Goal: Task Accomplishment & Management: Complete application form

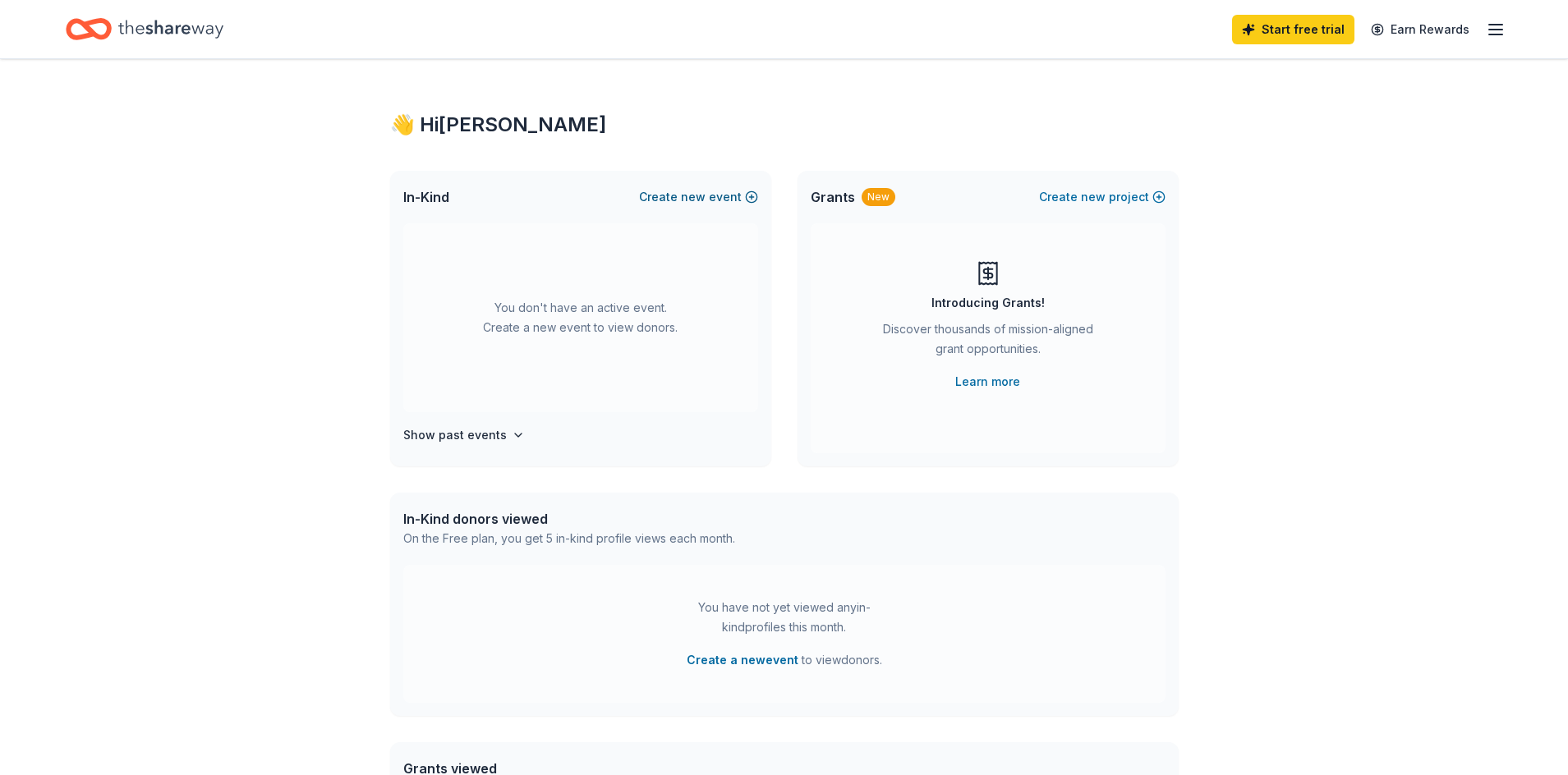
click at [711, 197] on button "Create new event" at bounding box center [699, 197] width 119 height 19
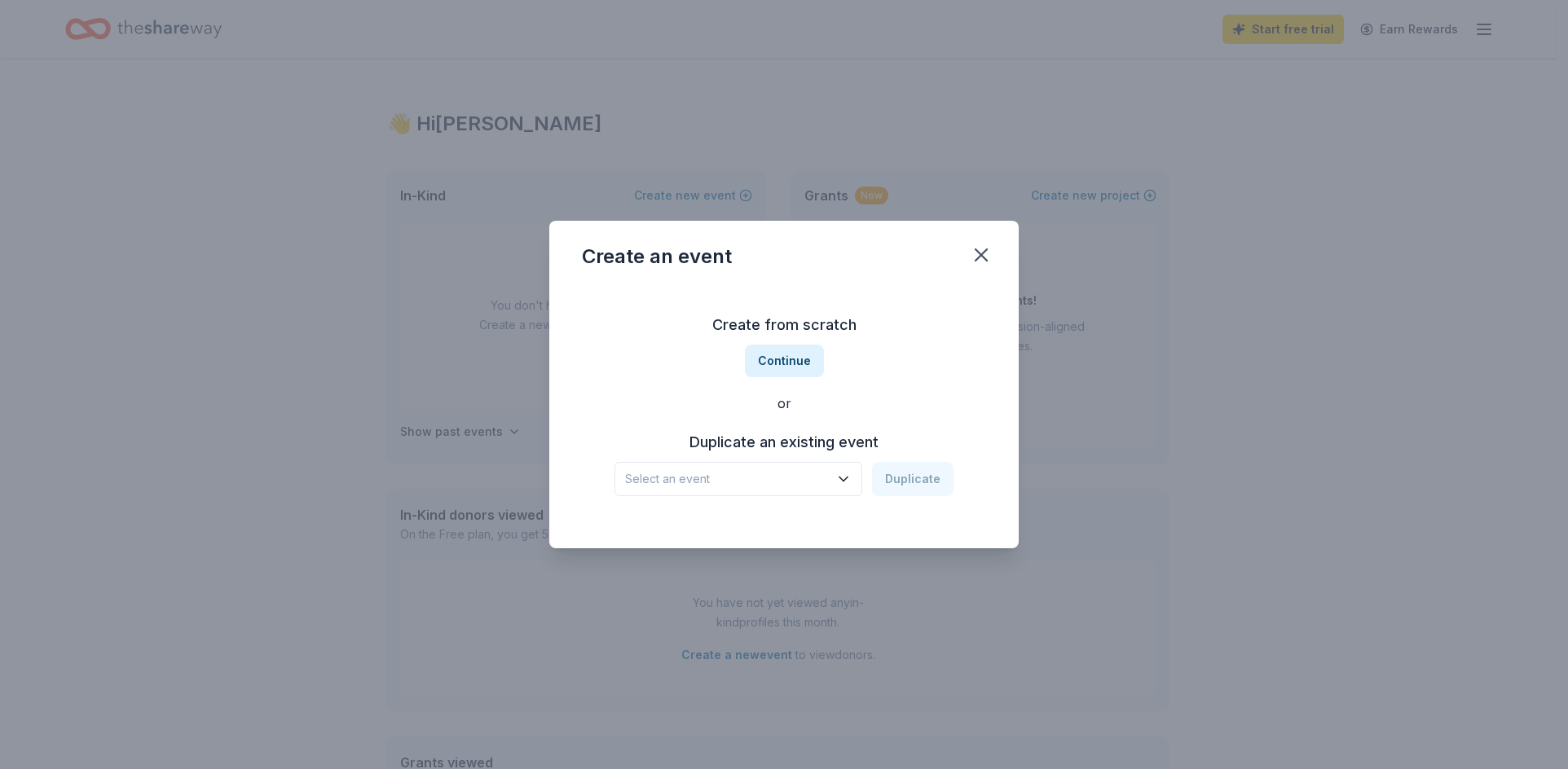
click at [759, 473] on span "Select an event" at bounding box center [727, 478] width 204 height 19
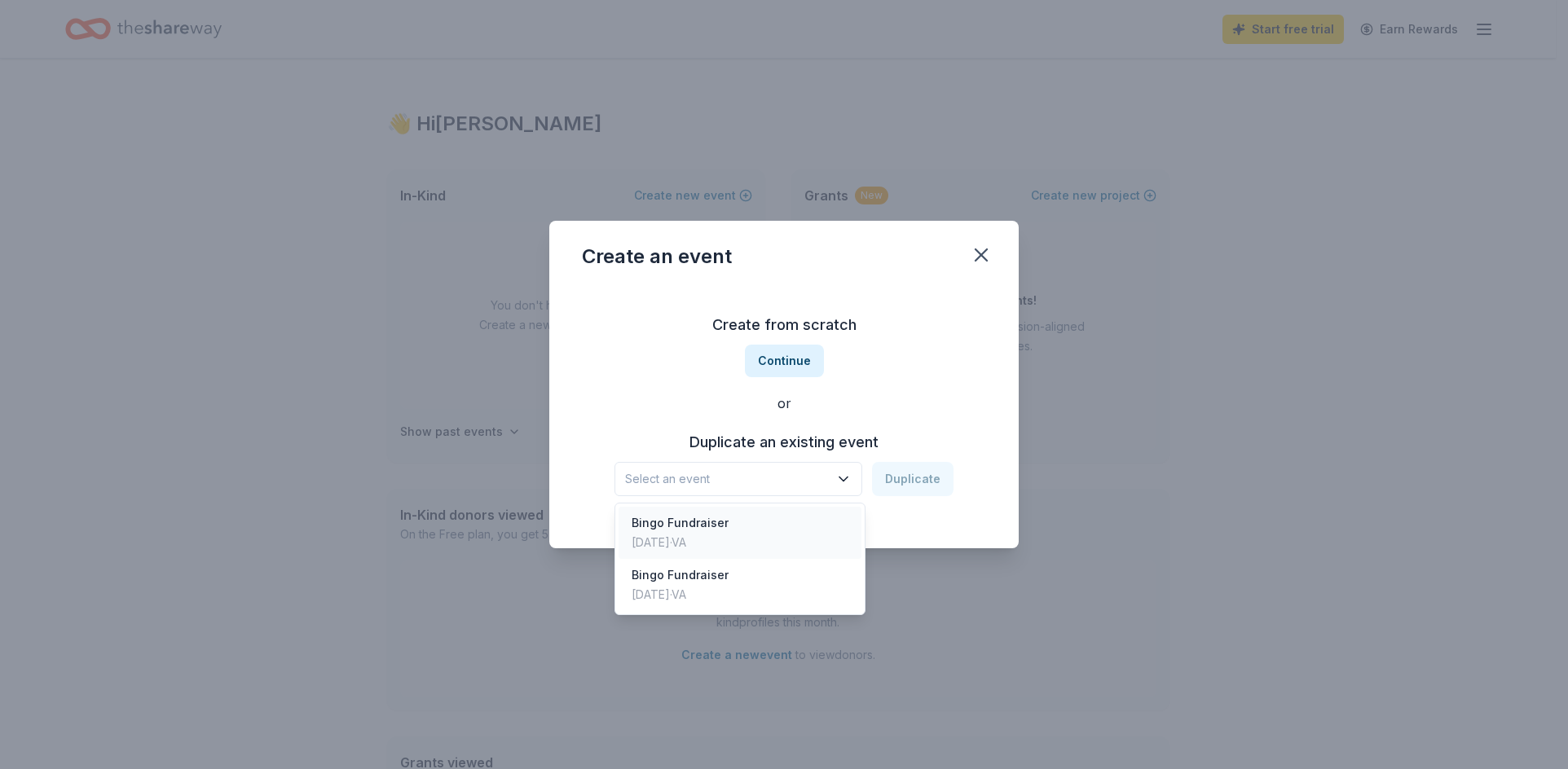
click at [743, 542] on div "Bingo Fundraiser Aug 23, 2025 · VA" at bounding box center [740, 532] width 242 height 52
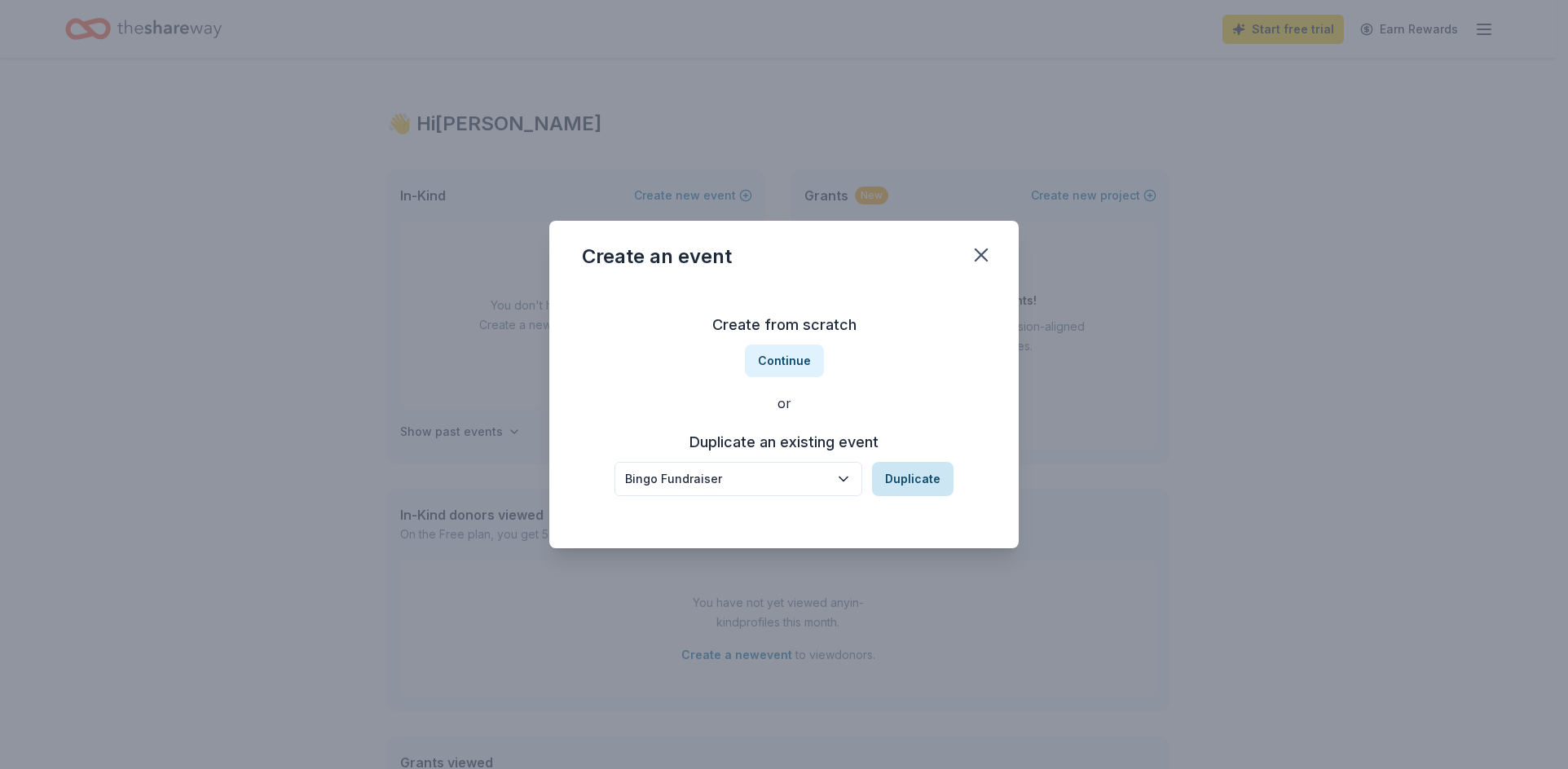
click at [896, 473] on button "Duplicate" at bounding box center [913, 479] width 81 height 35
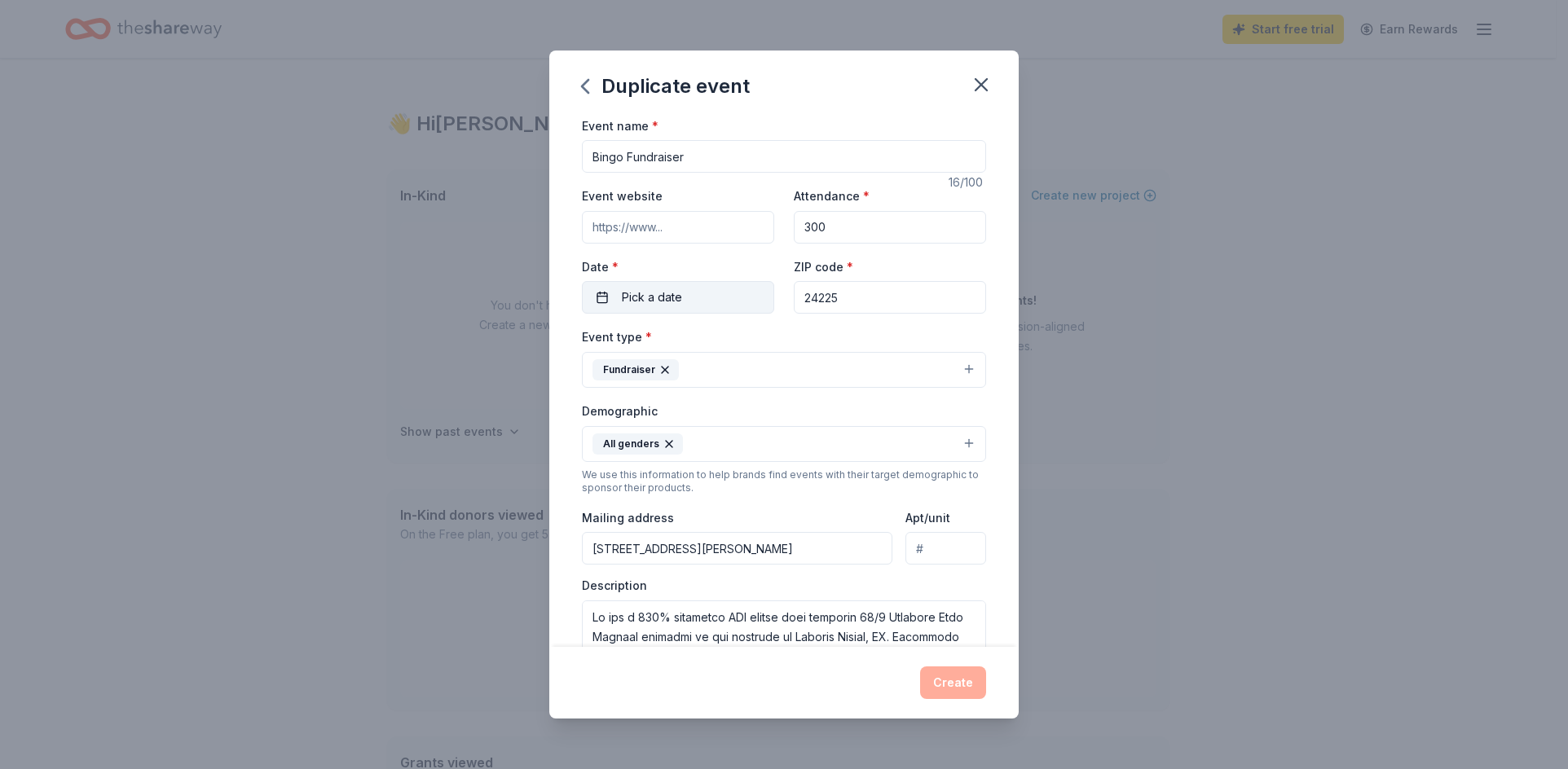
click at [719, 296] on button "Pick a date" at bounding box center [677, 297] width 192 height 33
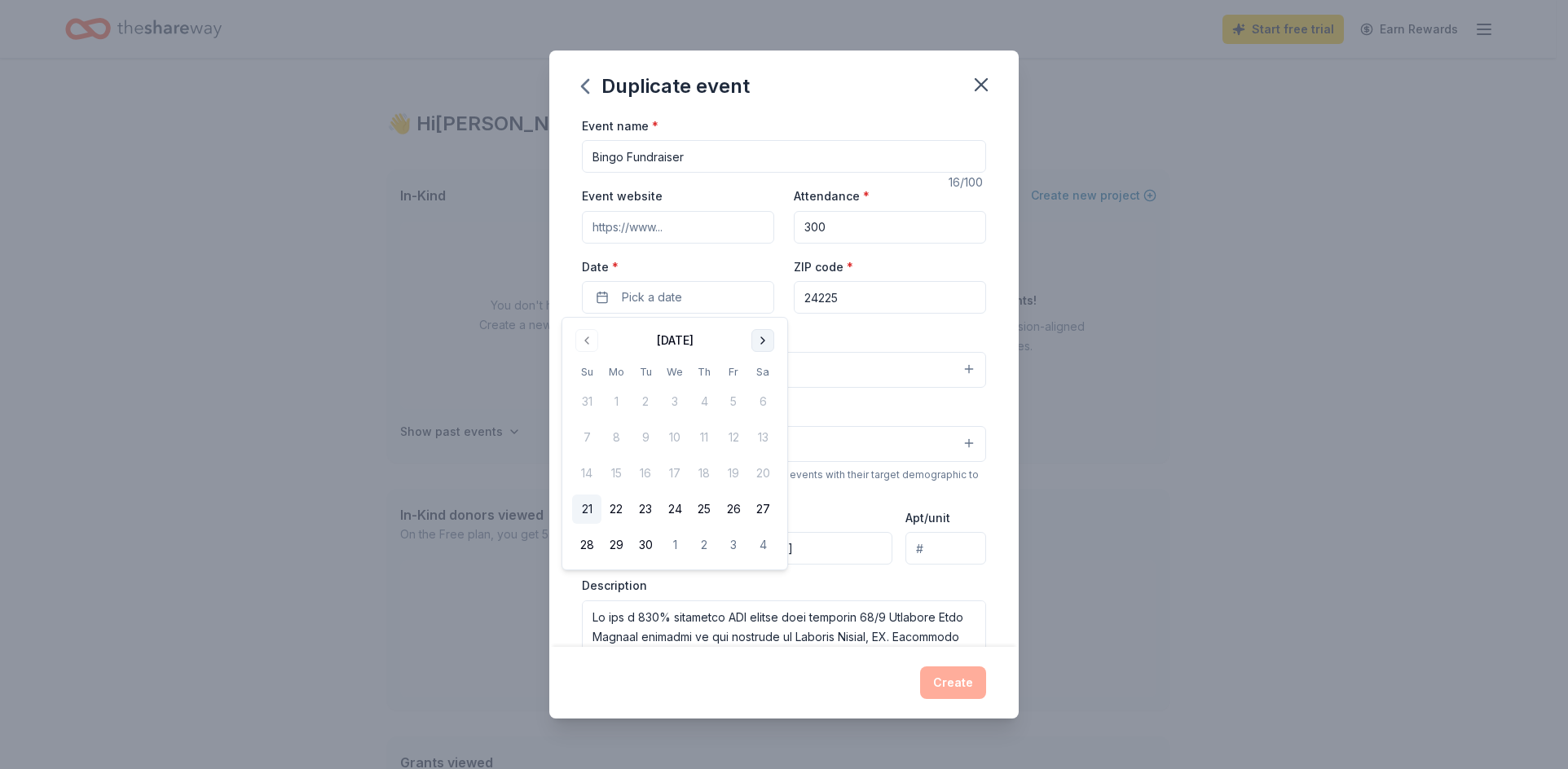
click at [760, 332] on button "Go to next month" at bounding box center [762, 340] width 23 height 23
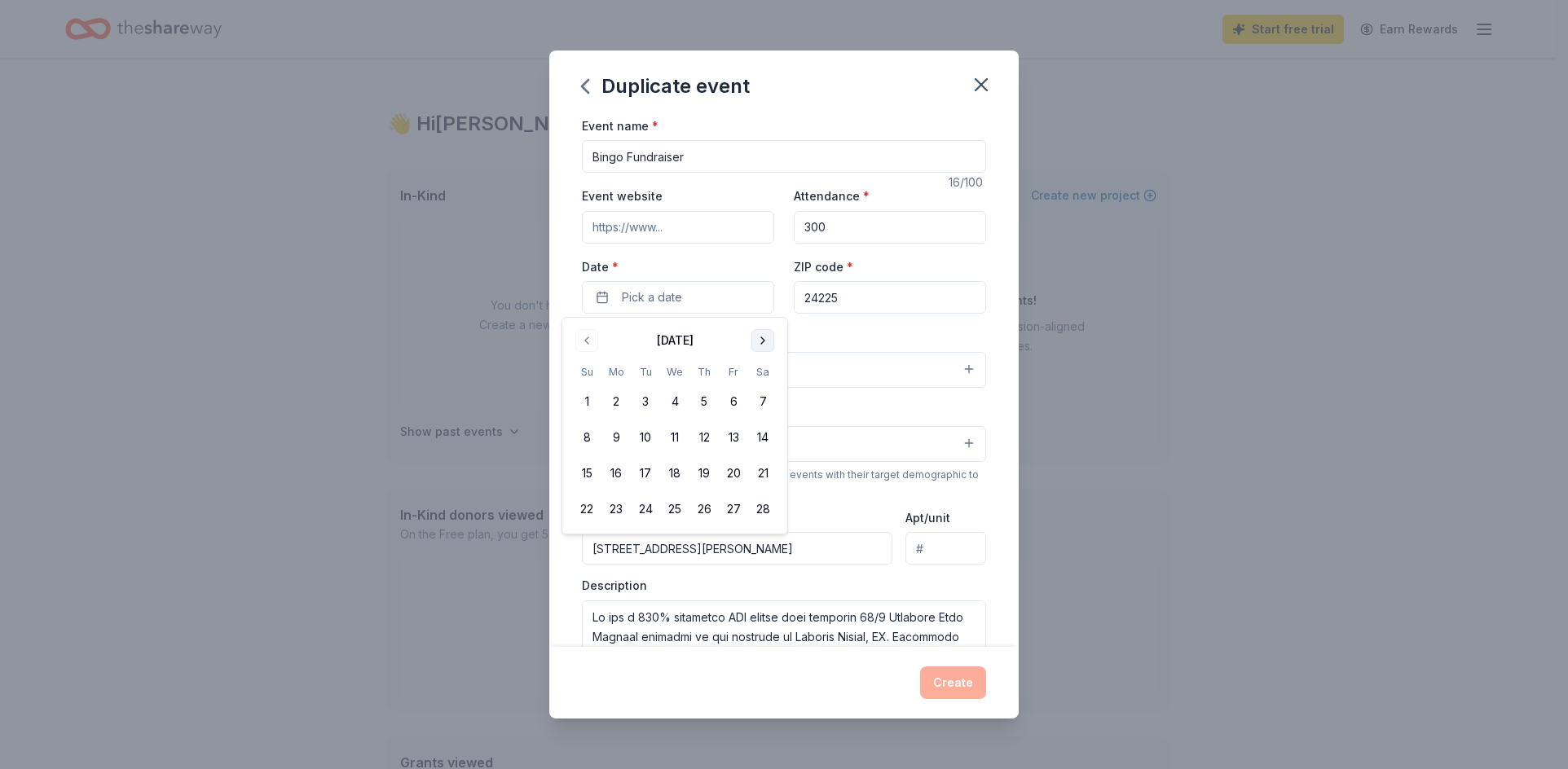
click at [760, 332] on button "Go to next month" at bounding box center [762, 340] width 23 height 23
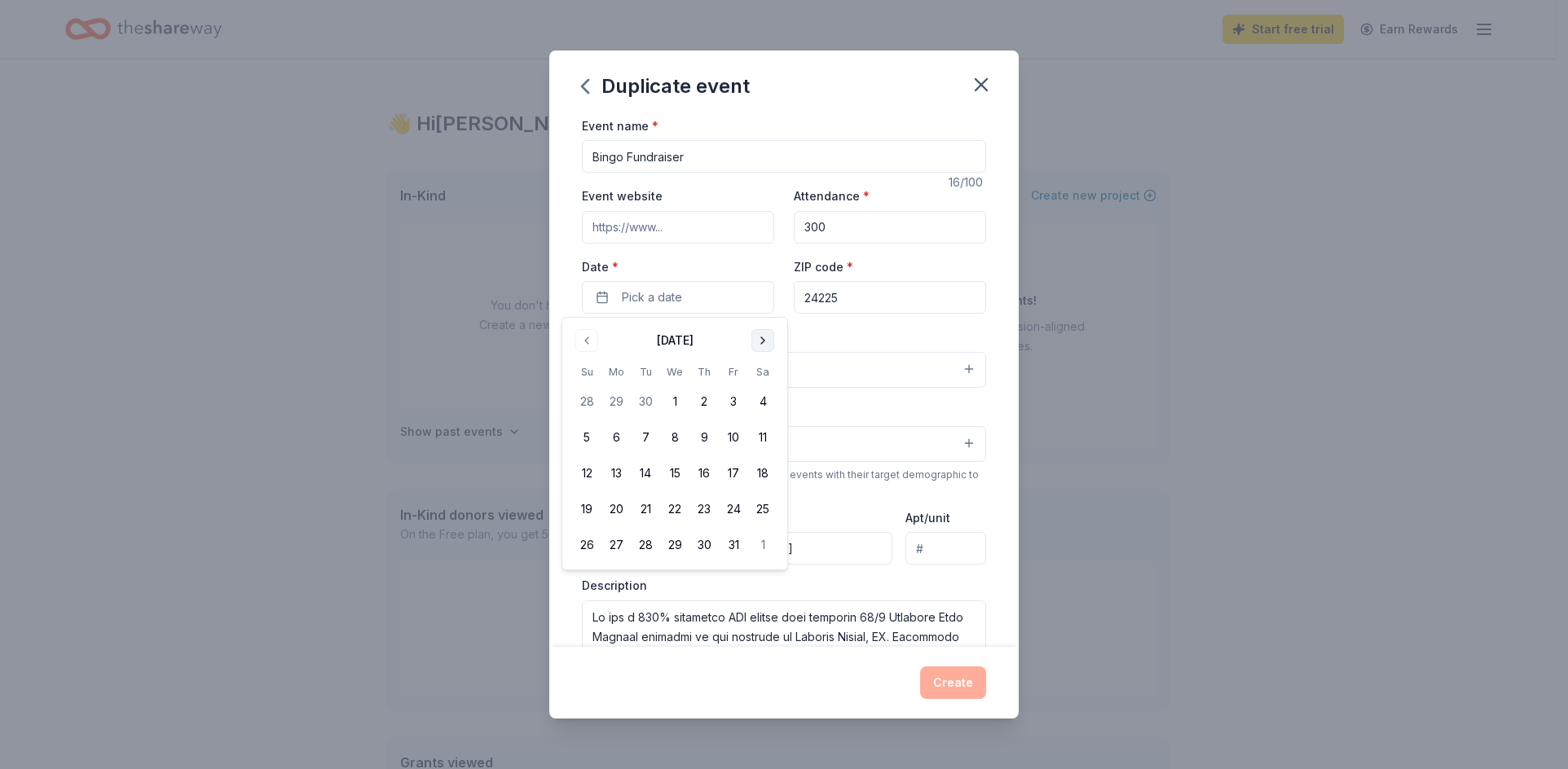
click at [760, 332] on button "Go to next month" at bounding box center [762, 340] width 23 height 23
click at [764, 505] on button "22" at bounding box center [763, 509] width 29 height 29
click at [796, 333] on div "Event type * Fundraiser" at bounding box center [783, 357] width 404 height 61
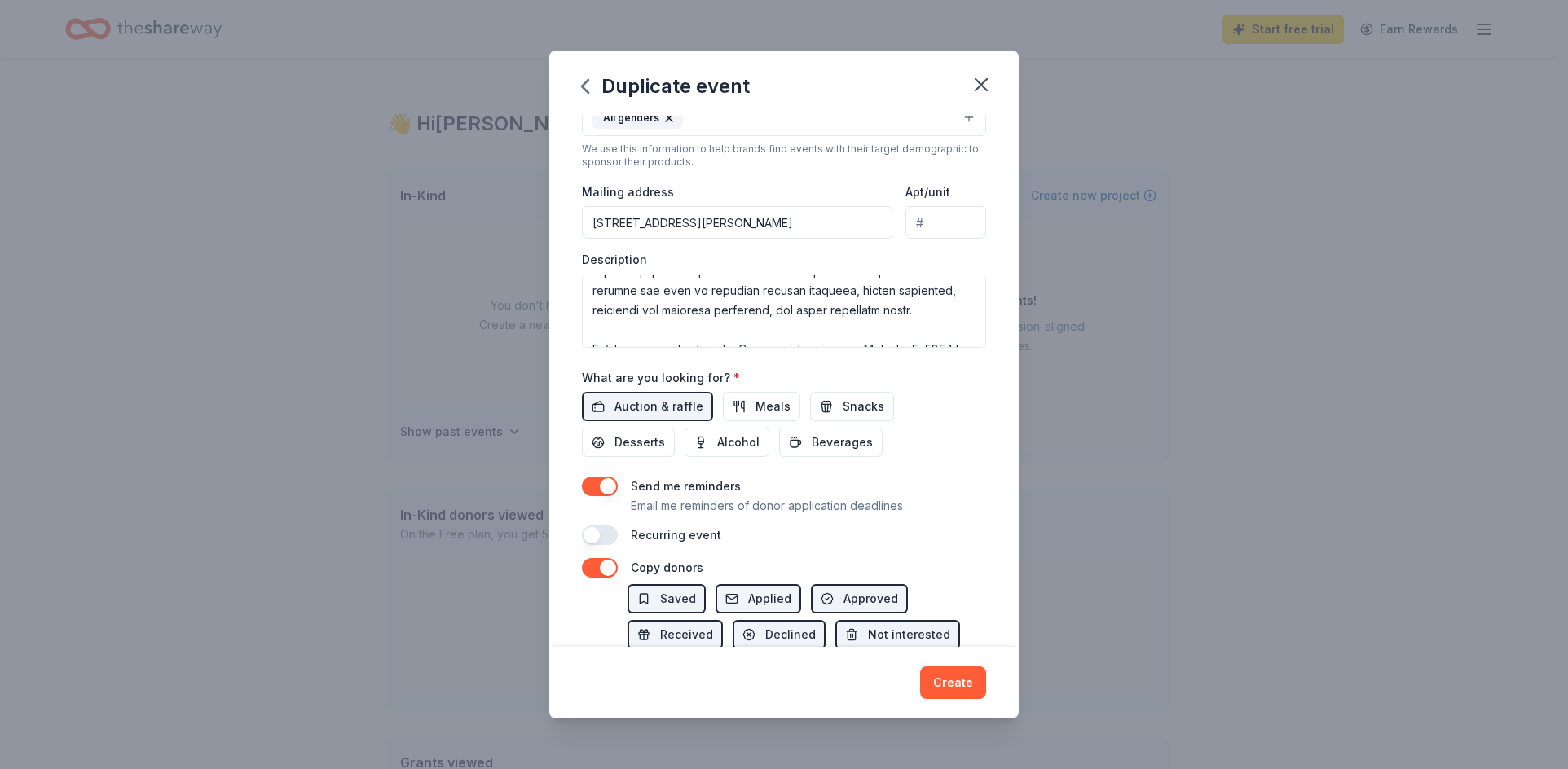
scroll to position [244, 0]
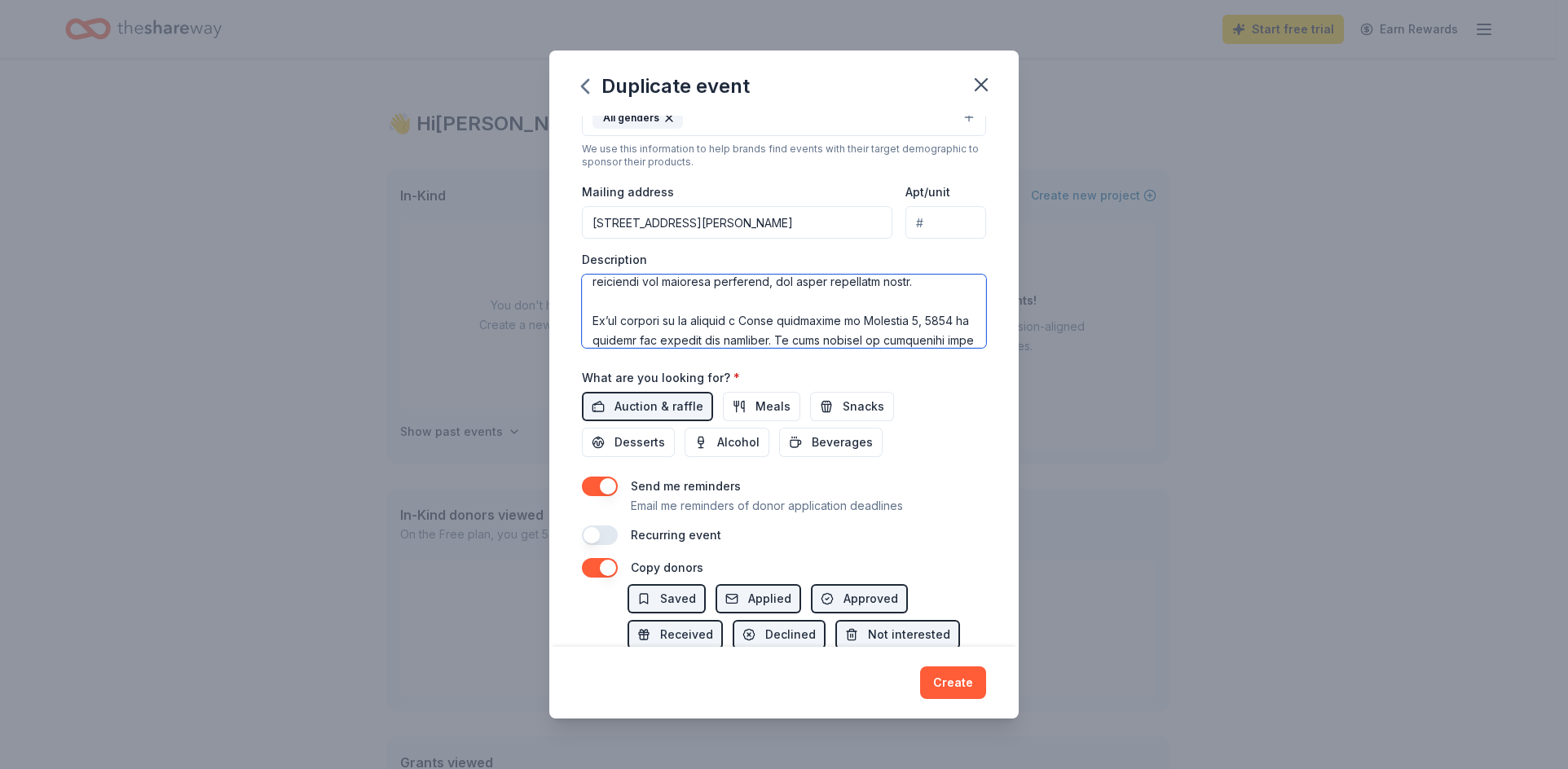
click at [872, 342] on textarea at bounding box center [783, 311] width 404 height 73
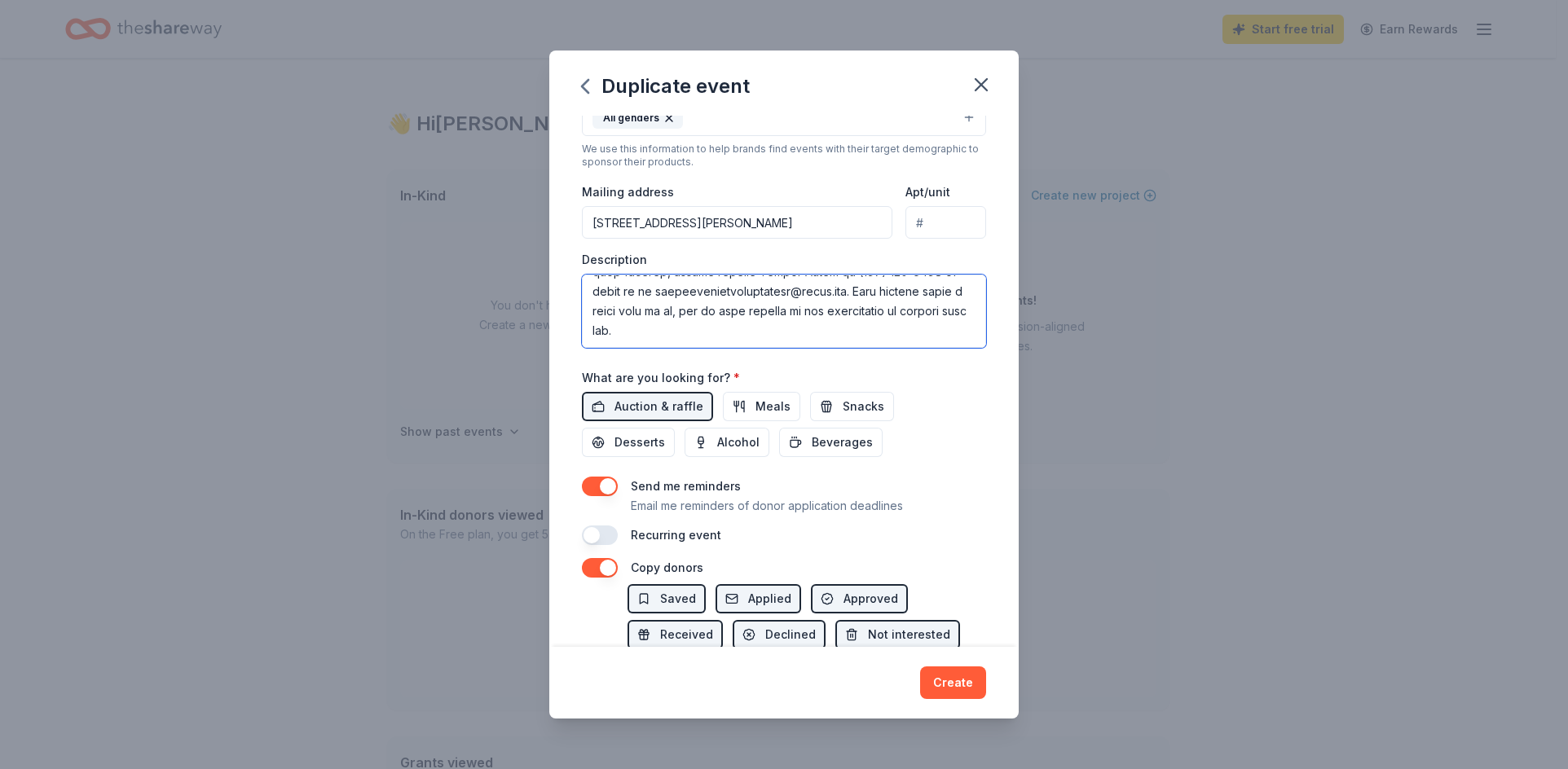
scroll to position [626, 0]
type textarea "We are a 100% volunteer EMS agency that provides 24/7 Advanced Life Support ser…"
click at [904, 415] on div "Auction & raffle Meals Snacks Desserts Alcohol Beverages" at bounding box center [783, 425] width 404 height 66
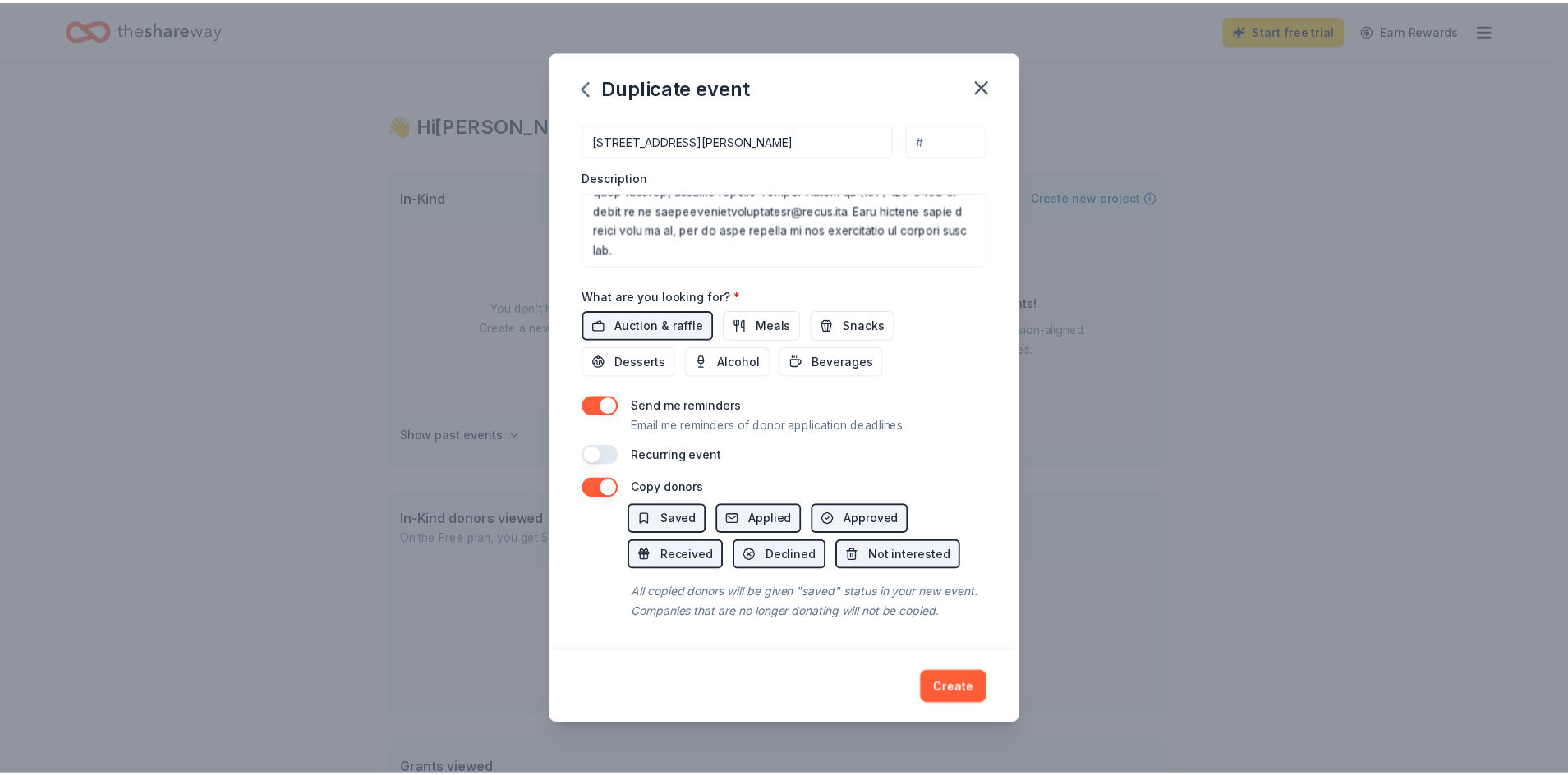
scroll to position [432, 0]
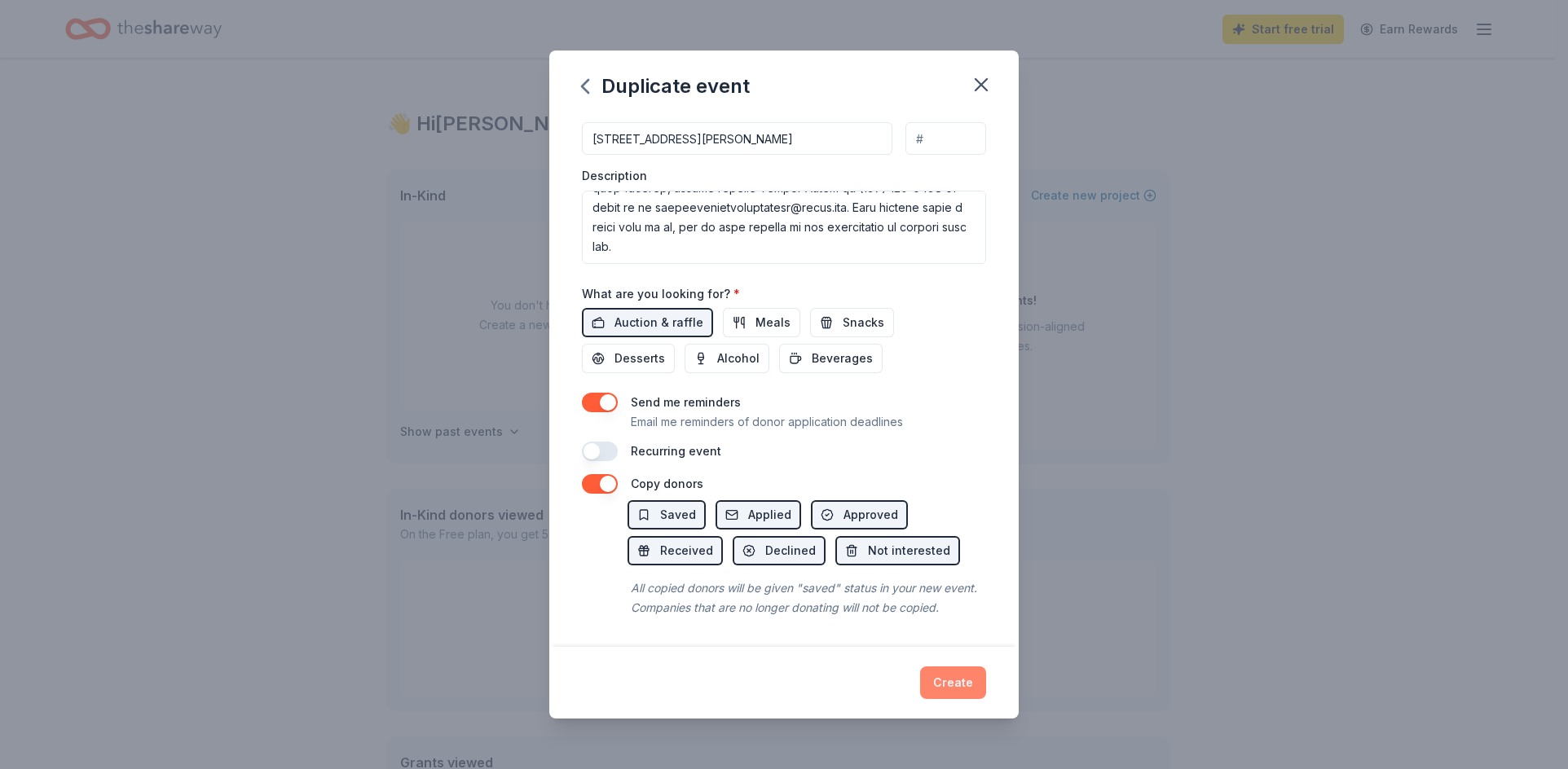
click at [971, 683] on button "Create" at bounding box center [953, 682] width 66 height 33
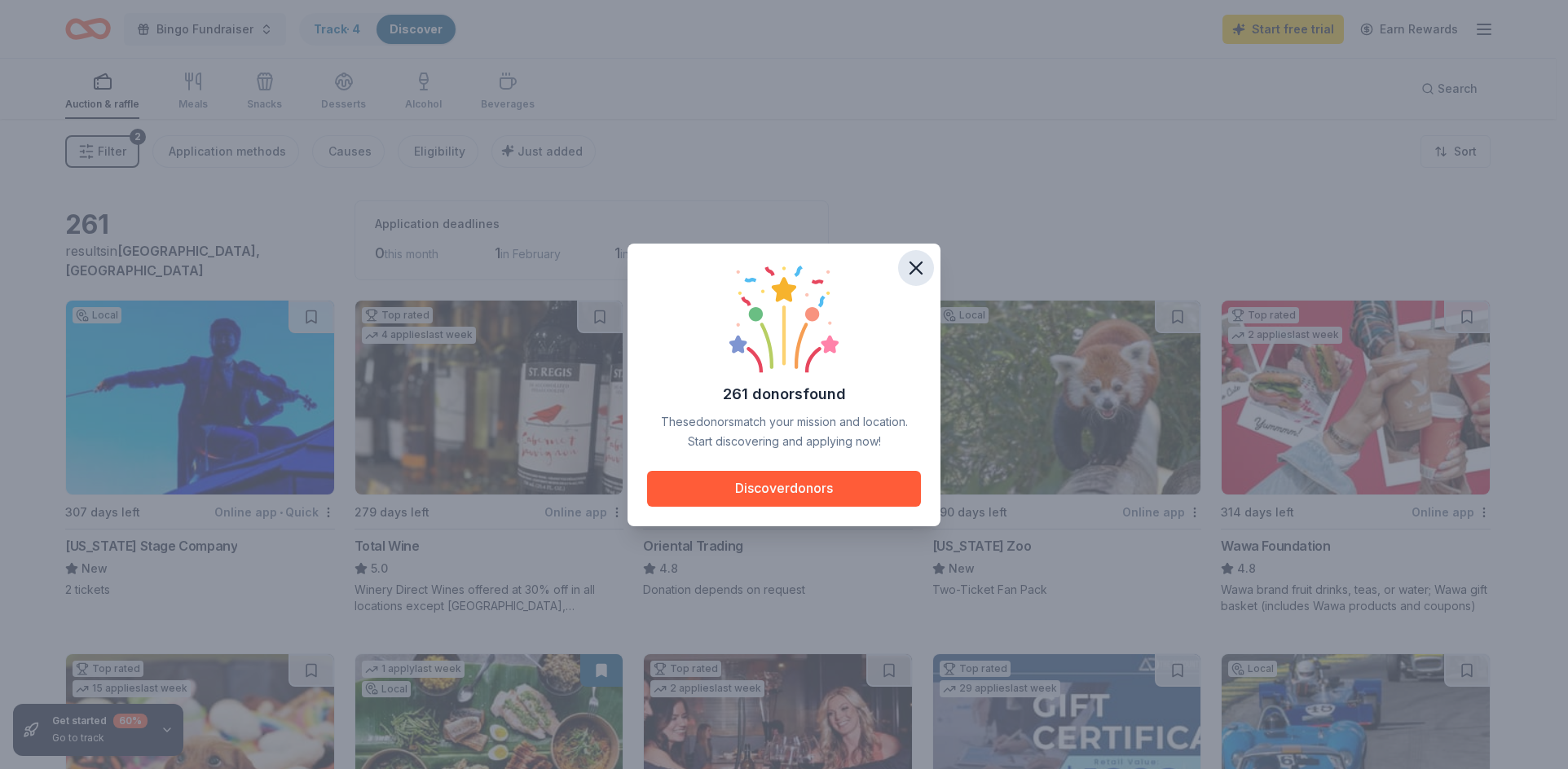
click at [922, 265] on icon "button" at bounding box center [915, 268] width 23 height 23
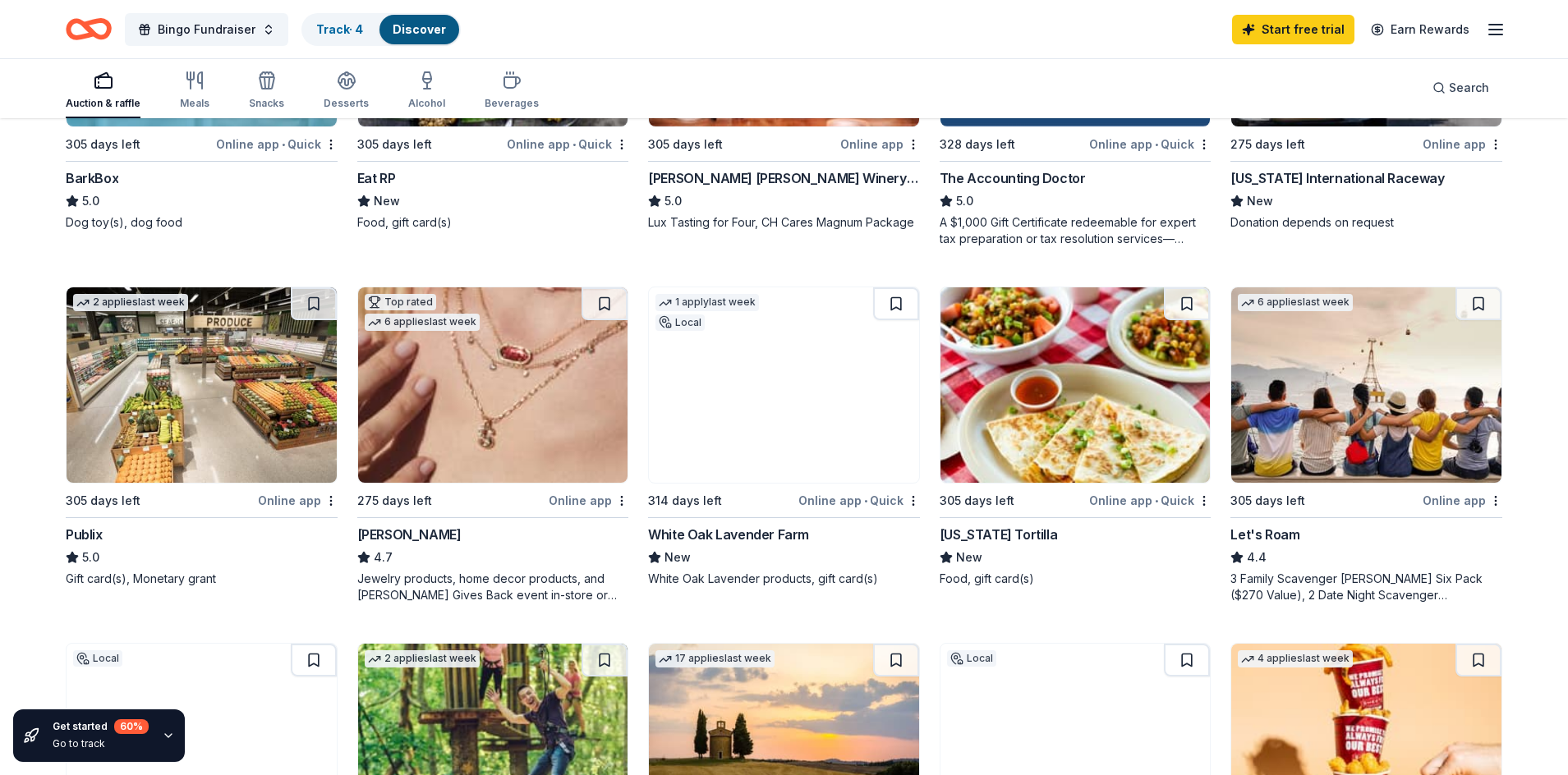
scroll to position [739, 0]
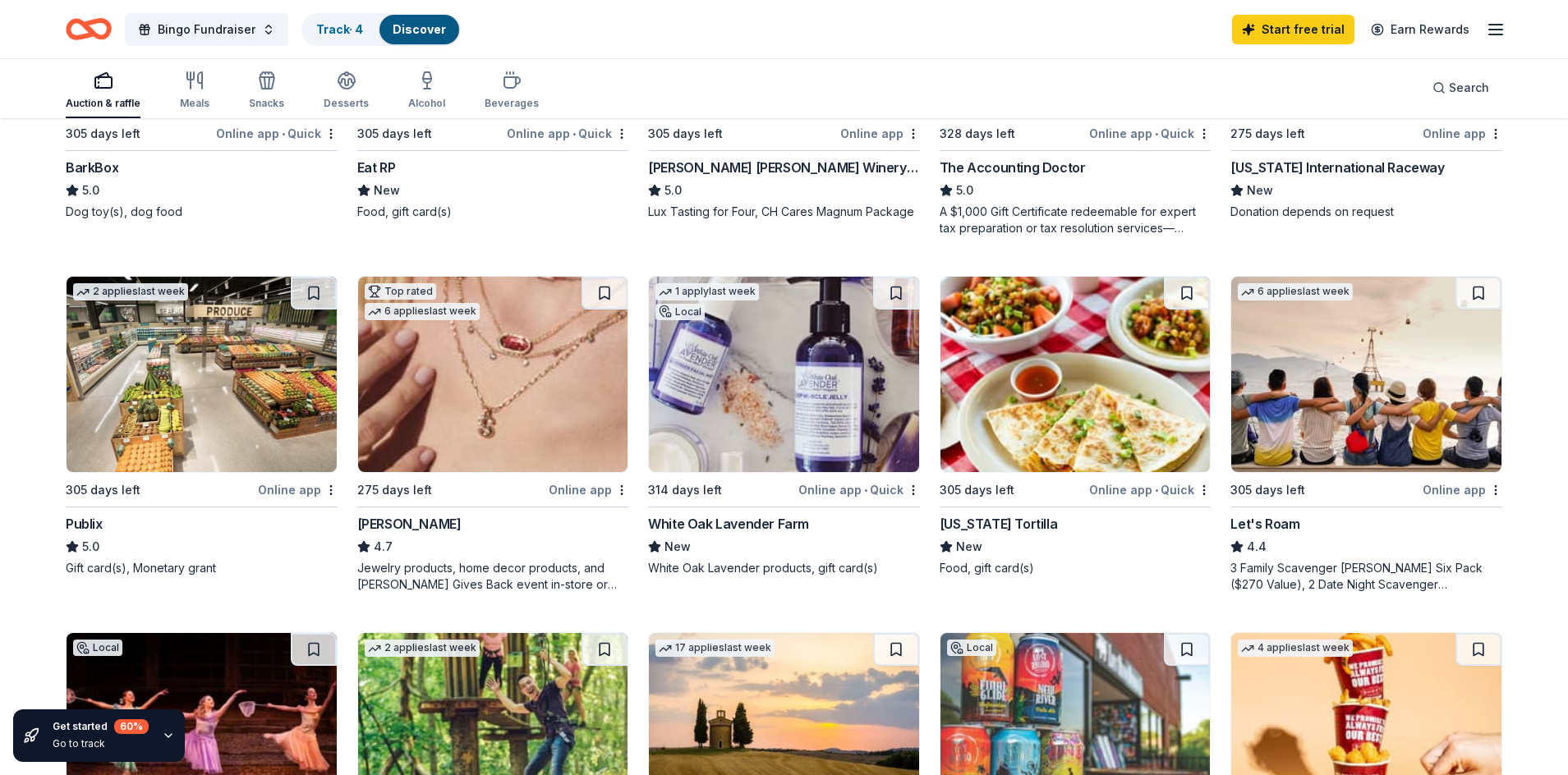
click at [698, 517] on div "White Oak Lavender Farm" at bounding box center [728, 523] width 161 height 19
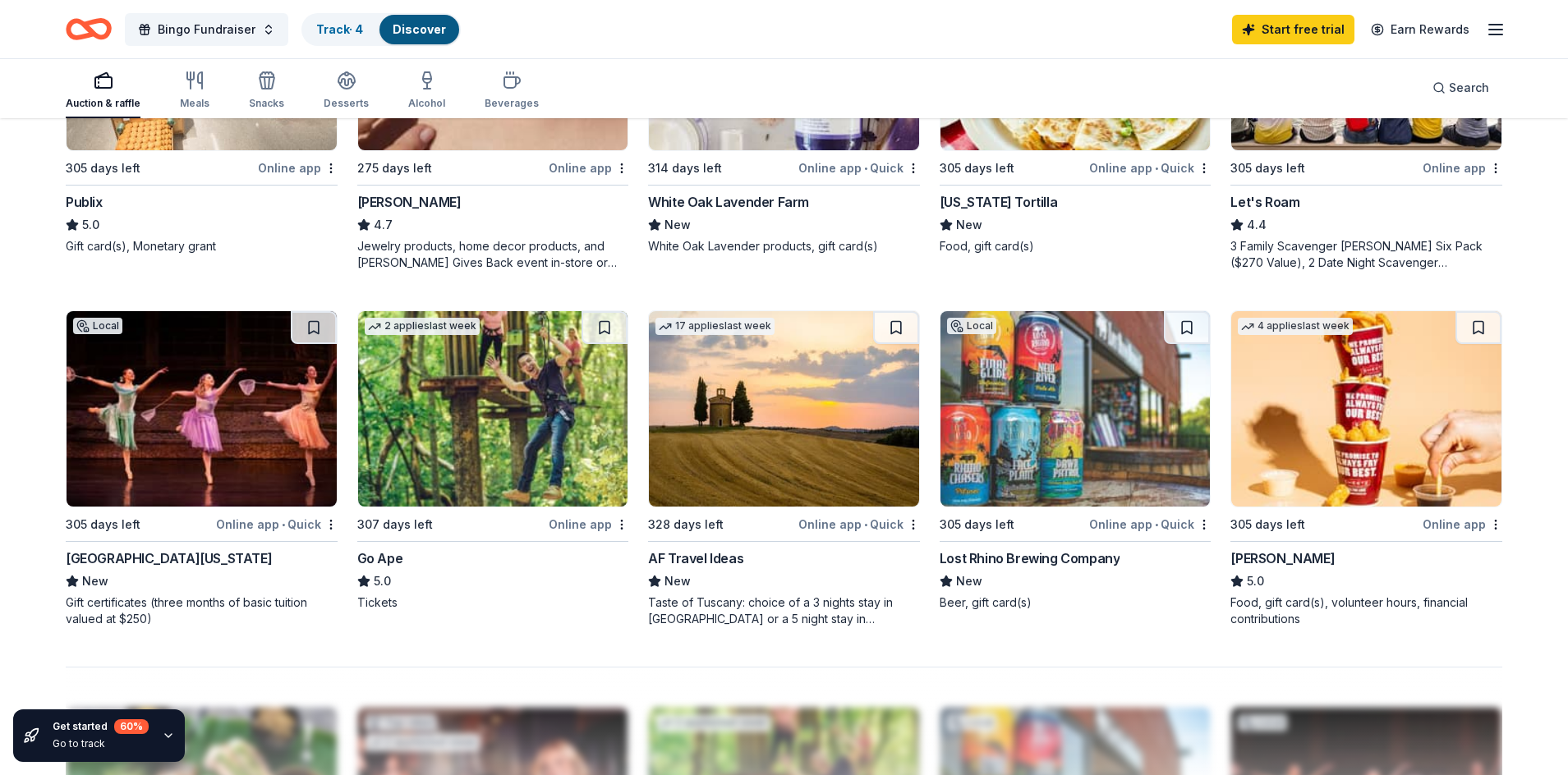
scroll to position [1067, 0]
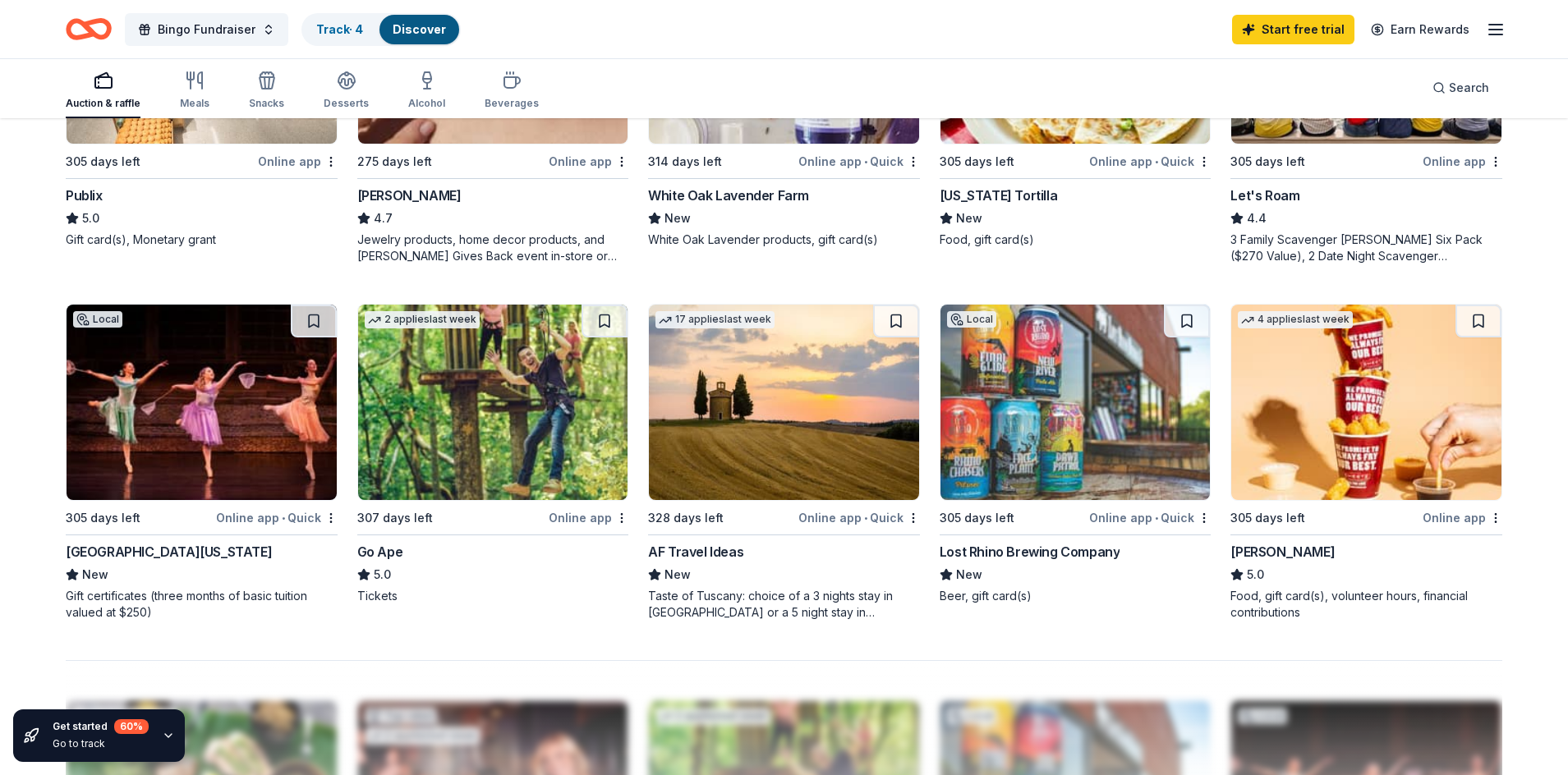
click at [397, 555] on div "Go Ape" at bounding box center [380, 551] width 46 height 19
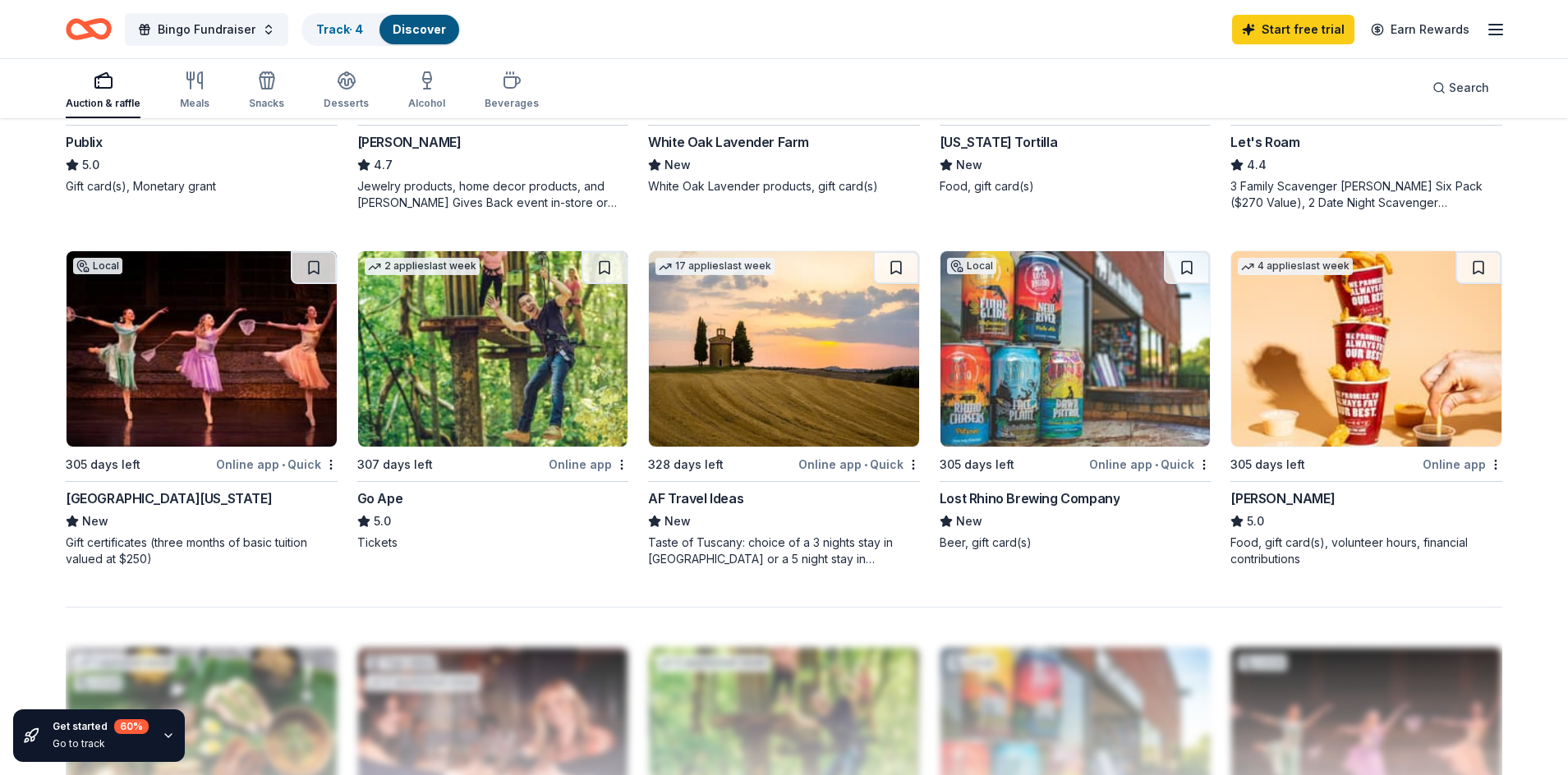
scroll to position [1150, 0]
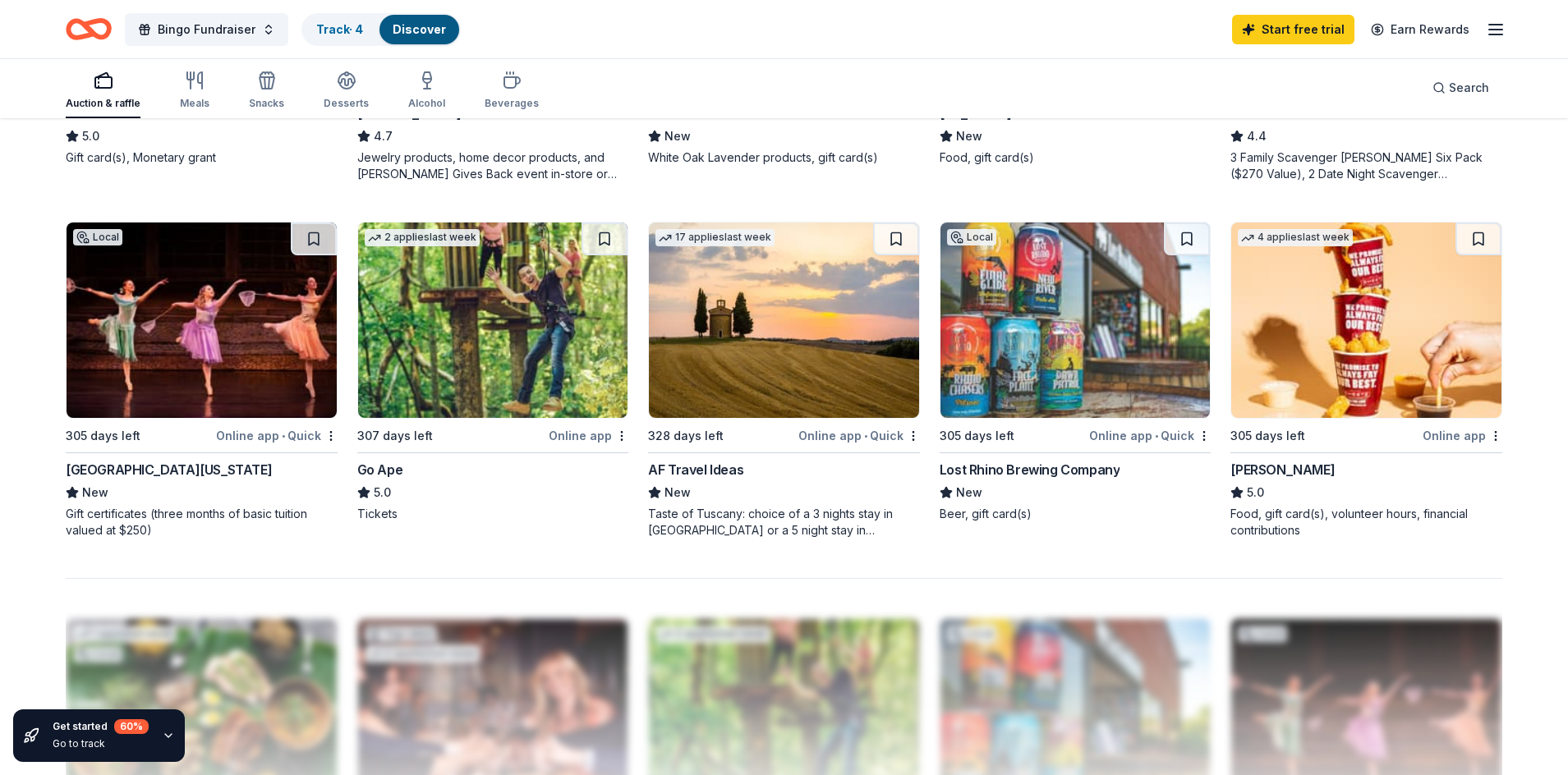
click at [736, 469] on div "AF Travel Ideas" at bounding box center [695, 469] width 96 height 19
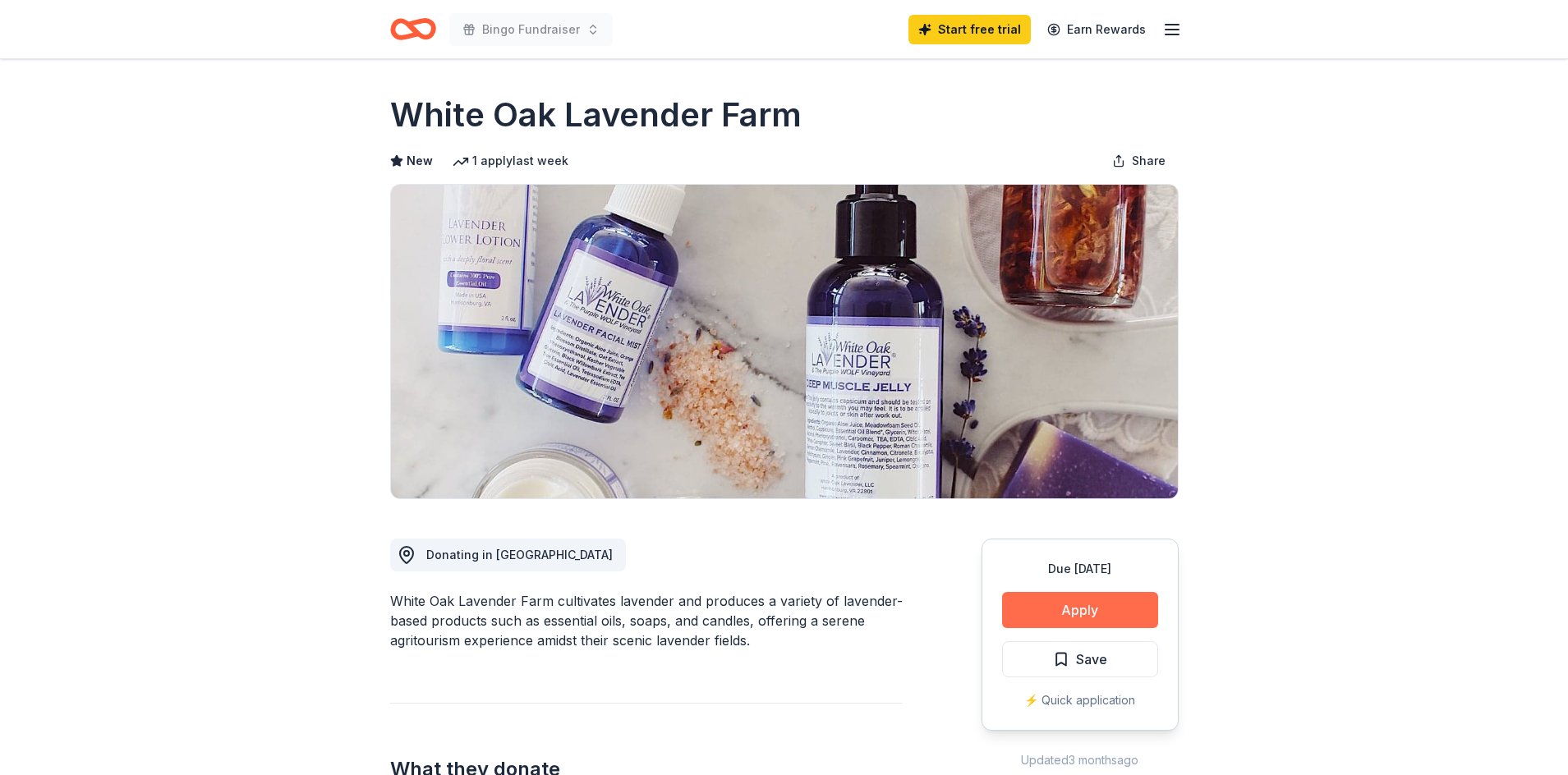
click at [1020, 601] on button "Apply" at bounding box center [1080, 610] width 156 height 36
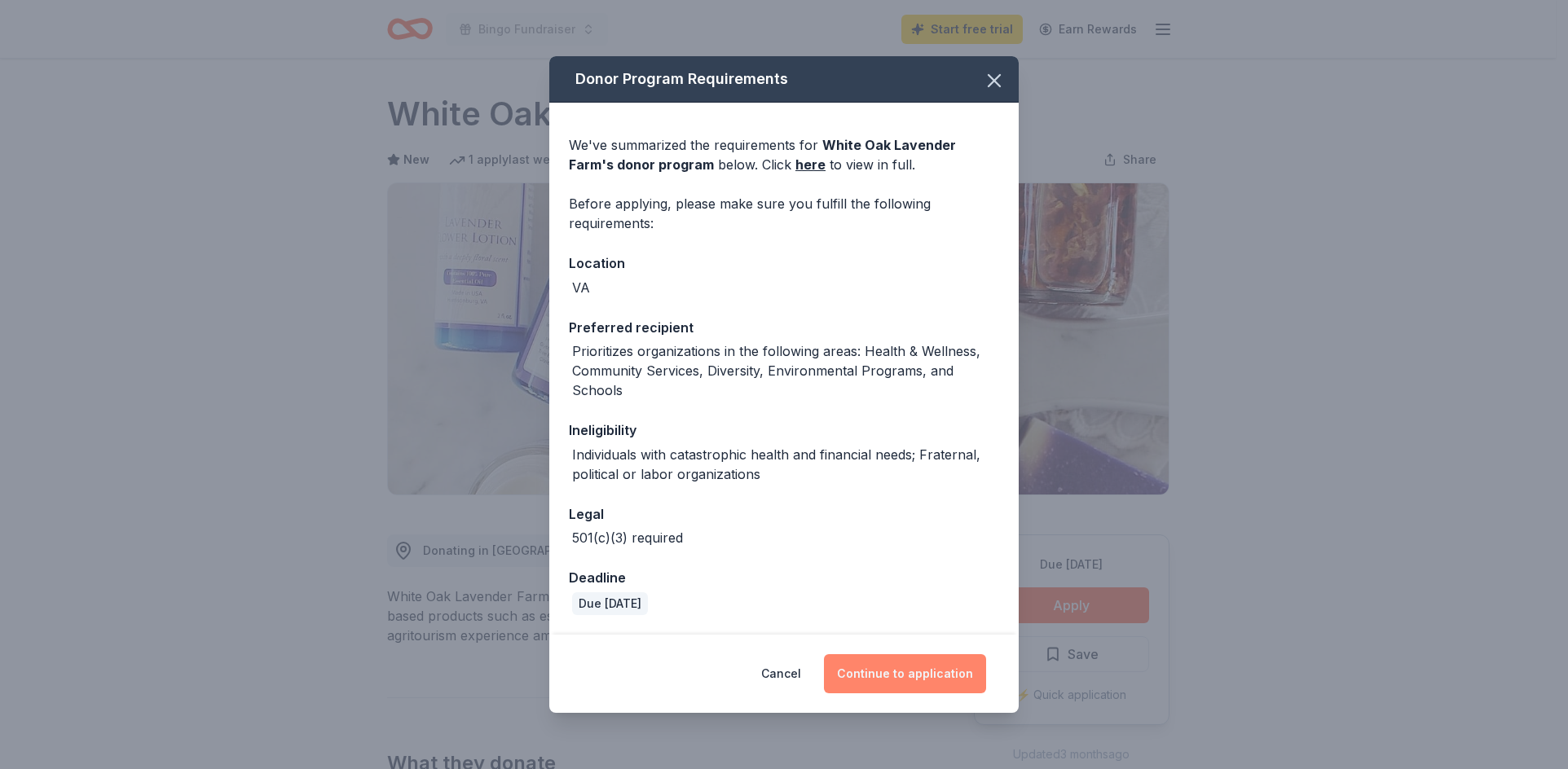
click at [889, 672] on button "Continue to application" at bounding box center [905, 673] width 162 height 39
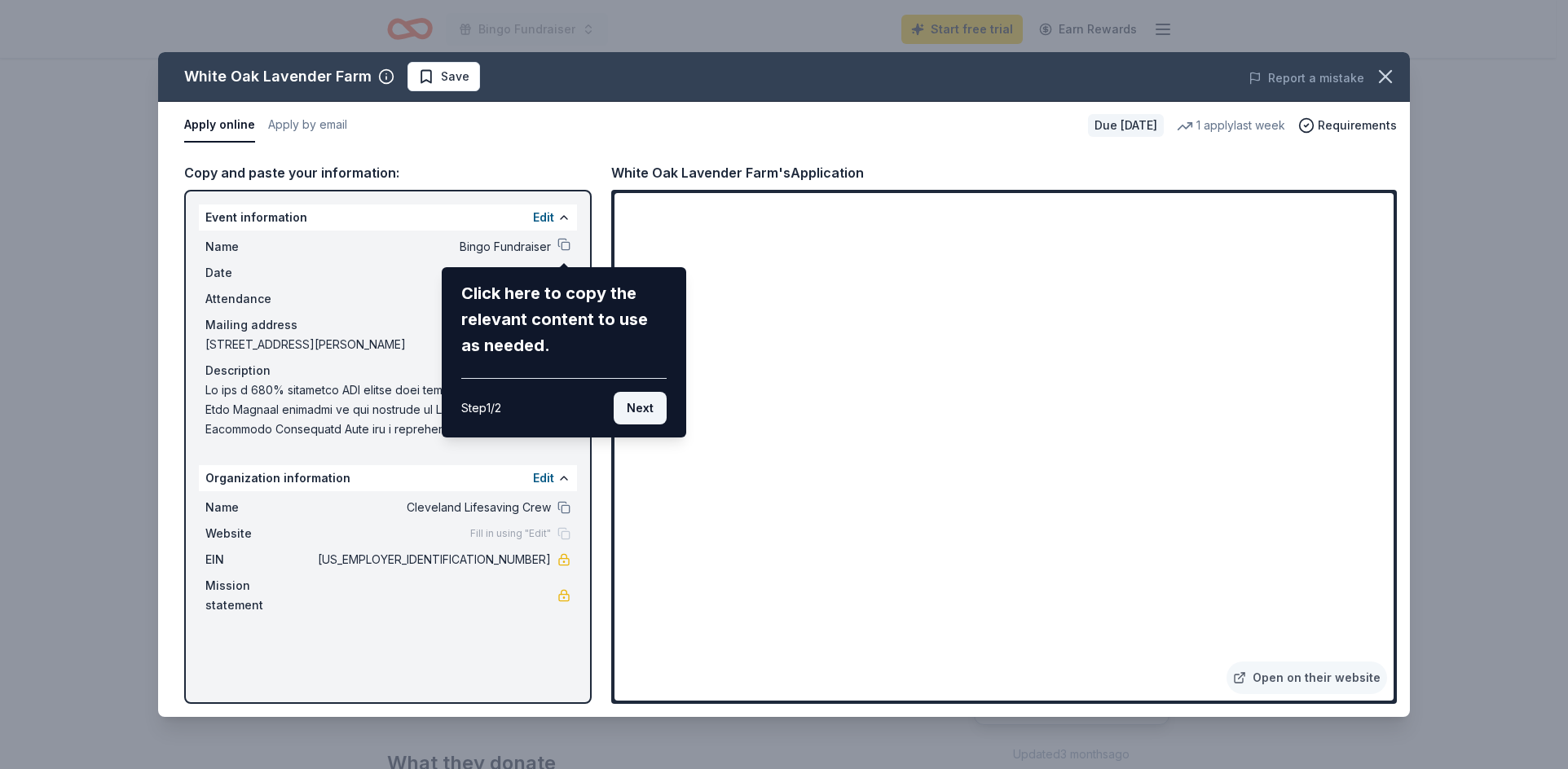
click at [634, 408] on button "Next" at bounding box center [640, 408] width 53 height 33
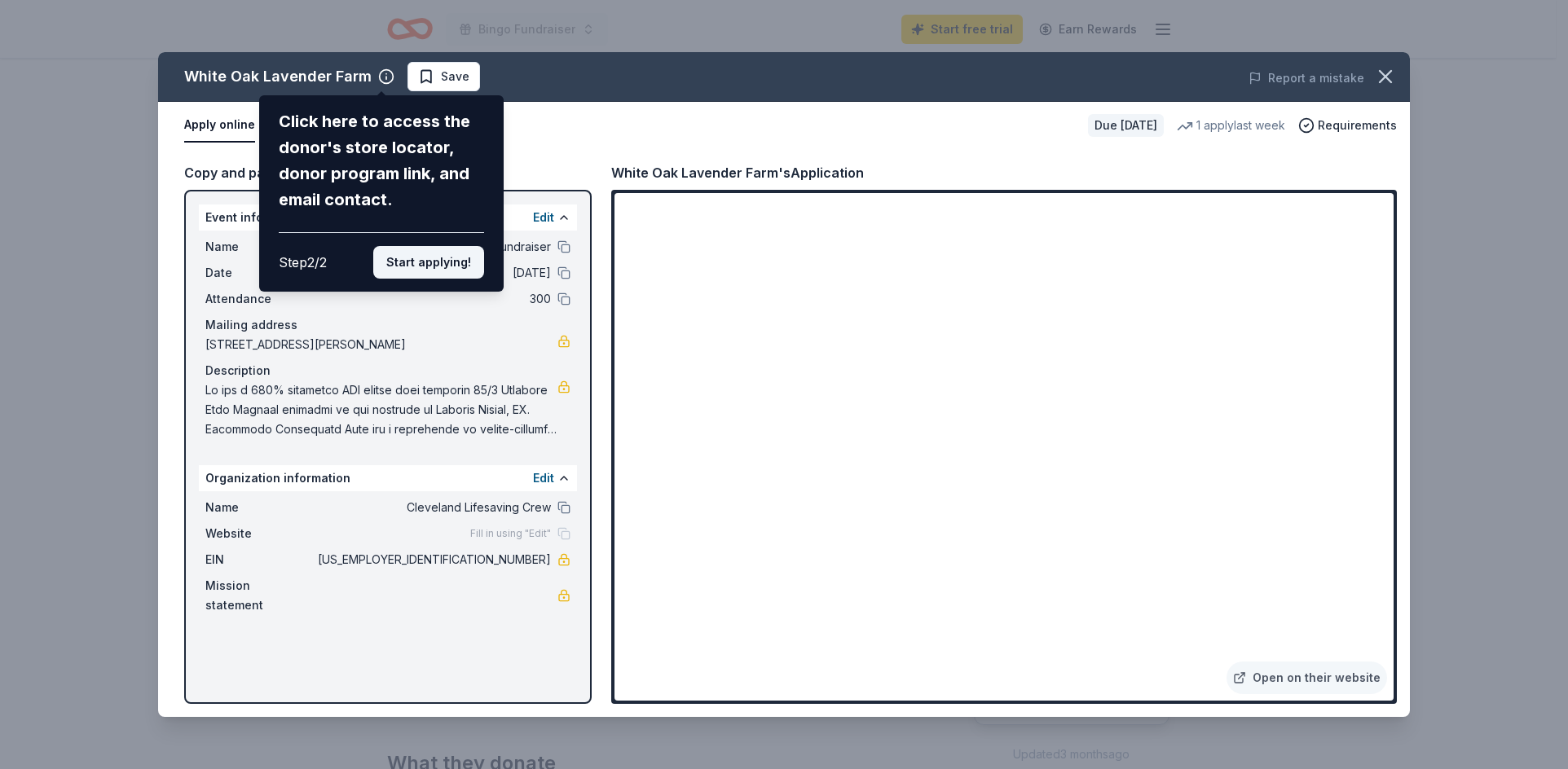
click at [443, 264] on button "Start applying!" at bounding box center [428, 262] width 111 height 33
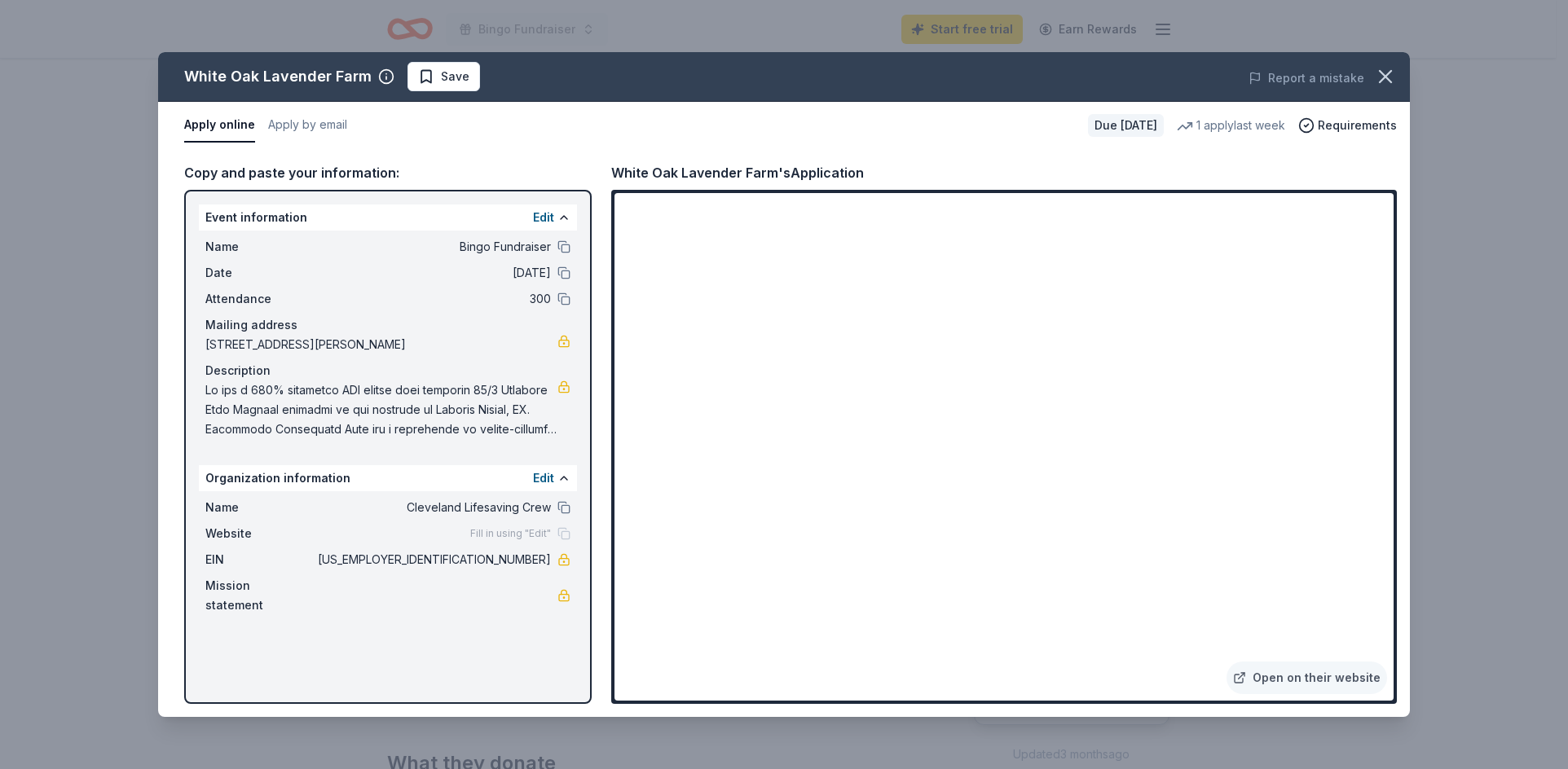
click at [1109, 462] on div "White Oak Lavender Farm Save Report a mistake Apply online Apply by email Due i…" at bounding box center [783, 384] width 1252 height 665
click at [997, 441] on div "White Oak Lavender Farm Save Report a mistake Apply online Apply by email Due i…" at bounding box center [783, 384] width 1252 height 665
click at [1284, 679] on link "Open on their website" at bounding box center [1307, 678] width 160 height 33
drag, startPoint x: 233, startPoint y: 391, endPoint x: 202, endPoint y: 388, distance: 31.1
click at [214, 391] on span at bounding box center [381, 410] width 352 height 58
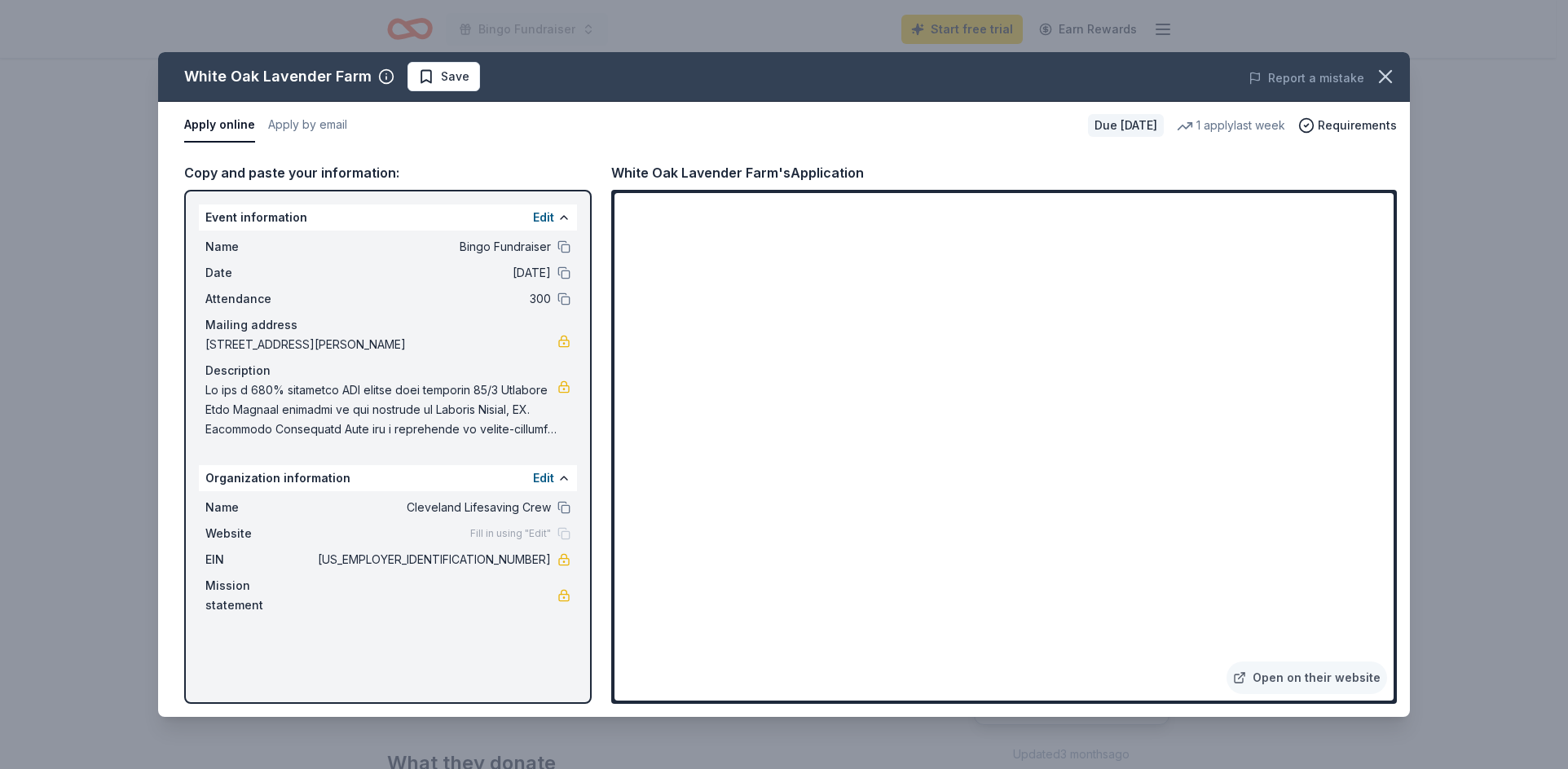
drag, startPoint x: 216, startPoint y: 381, endPoint x: 371, endPoint y: 396, distance: 155.7
click at [336, 395] on div "Name Bingo Fundraiser Date 08/22/26 Attendance 300 Mailing address 74 Ivy Ridge…" at bounding box center [387, 338] width 378 height 215
drag, startPoint x: 432, startPoint y: 405, endPoint x: 451, endPoint y: 414, distance: 21.0
click at [435, 409] on span at bounding box center [381, 410] width 352 height 58
click at [524, 426] on span at bounding box center [381, 410] width 352 height 58
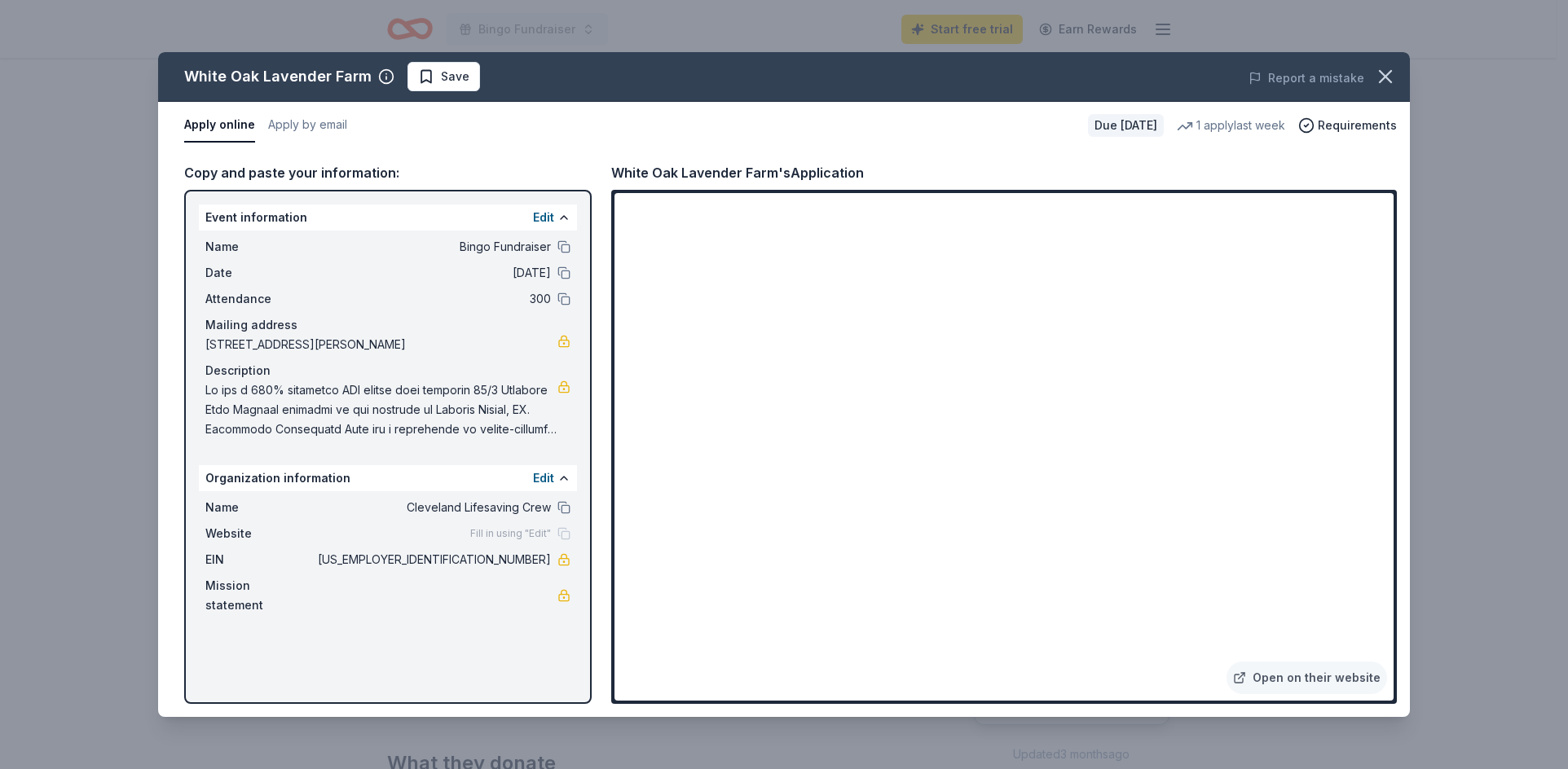
click at [522, 426] on span at bounding box center [381, 410] width 352 height 58
drag, startPoint x: 1386, startPoint y: 78, endPoint x: 1304, endPoint y: 124, distance: 94.0
click at [1381, 80] on icon "button" at bounding box center [1385, 77] width 23 height 23
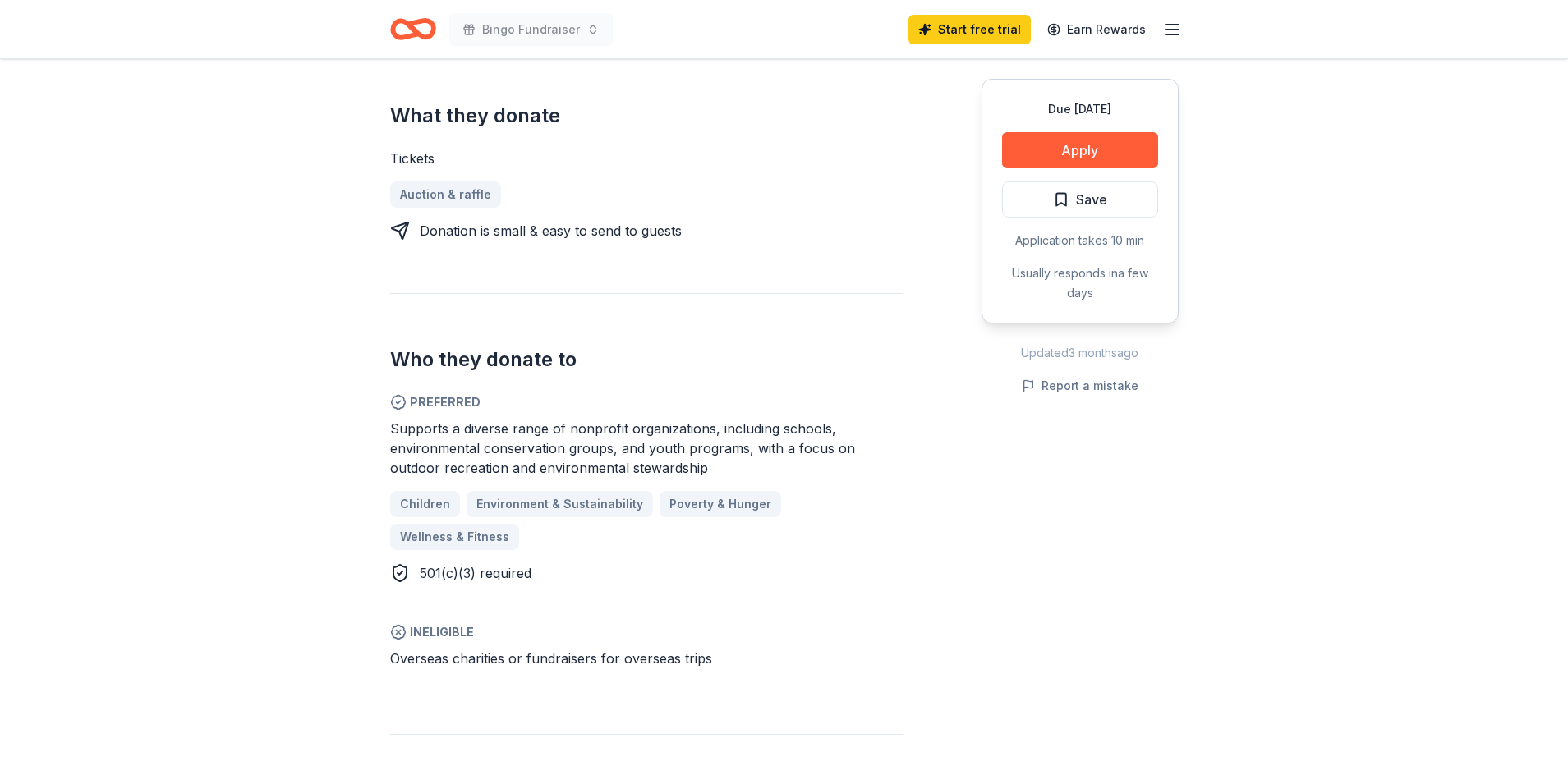
scroll to position [492, 0]
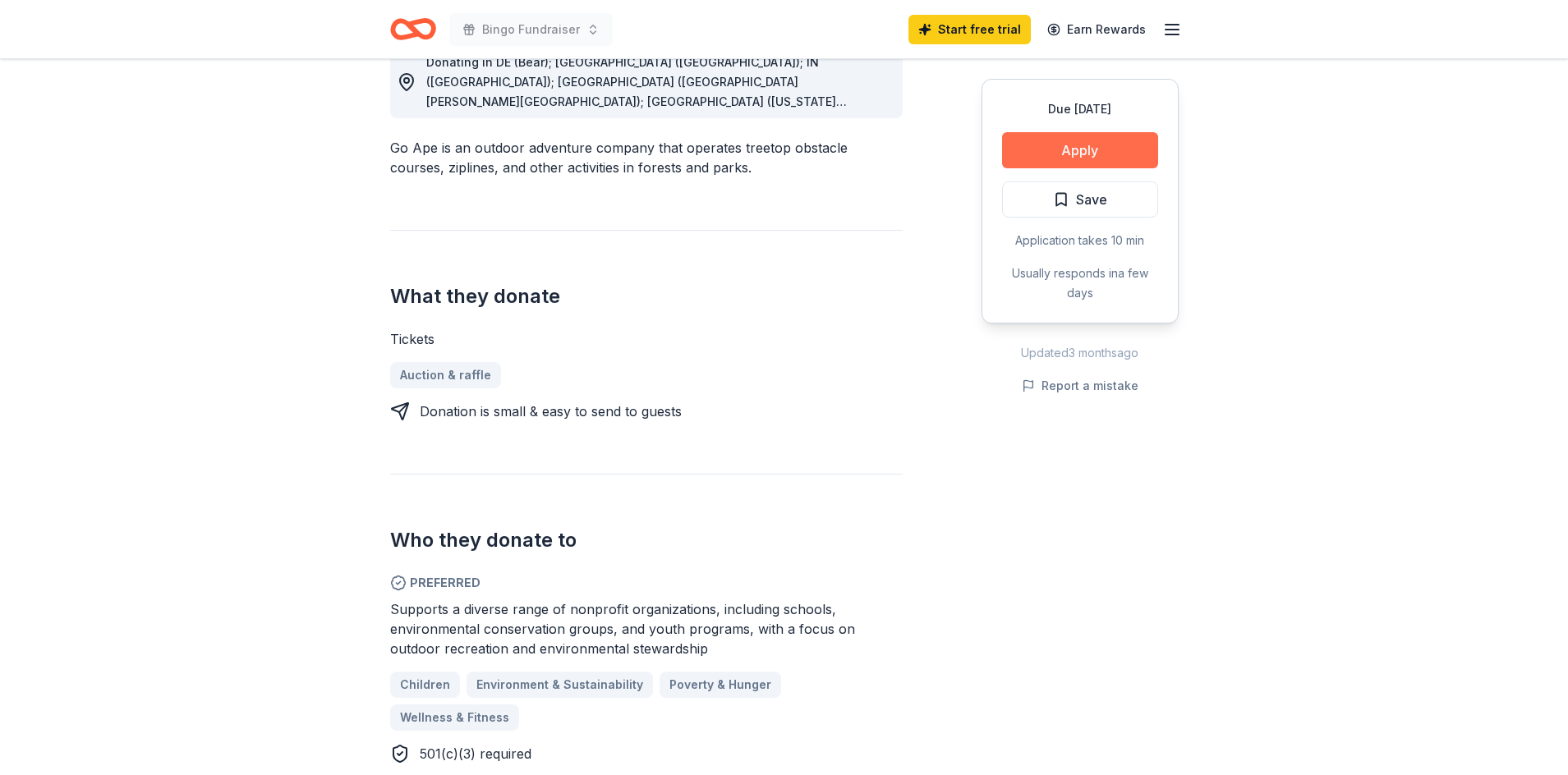
click at [1074, 140] on button "Apply" at bounding box center [1080, 150] width 156 height 36
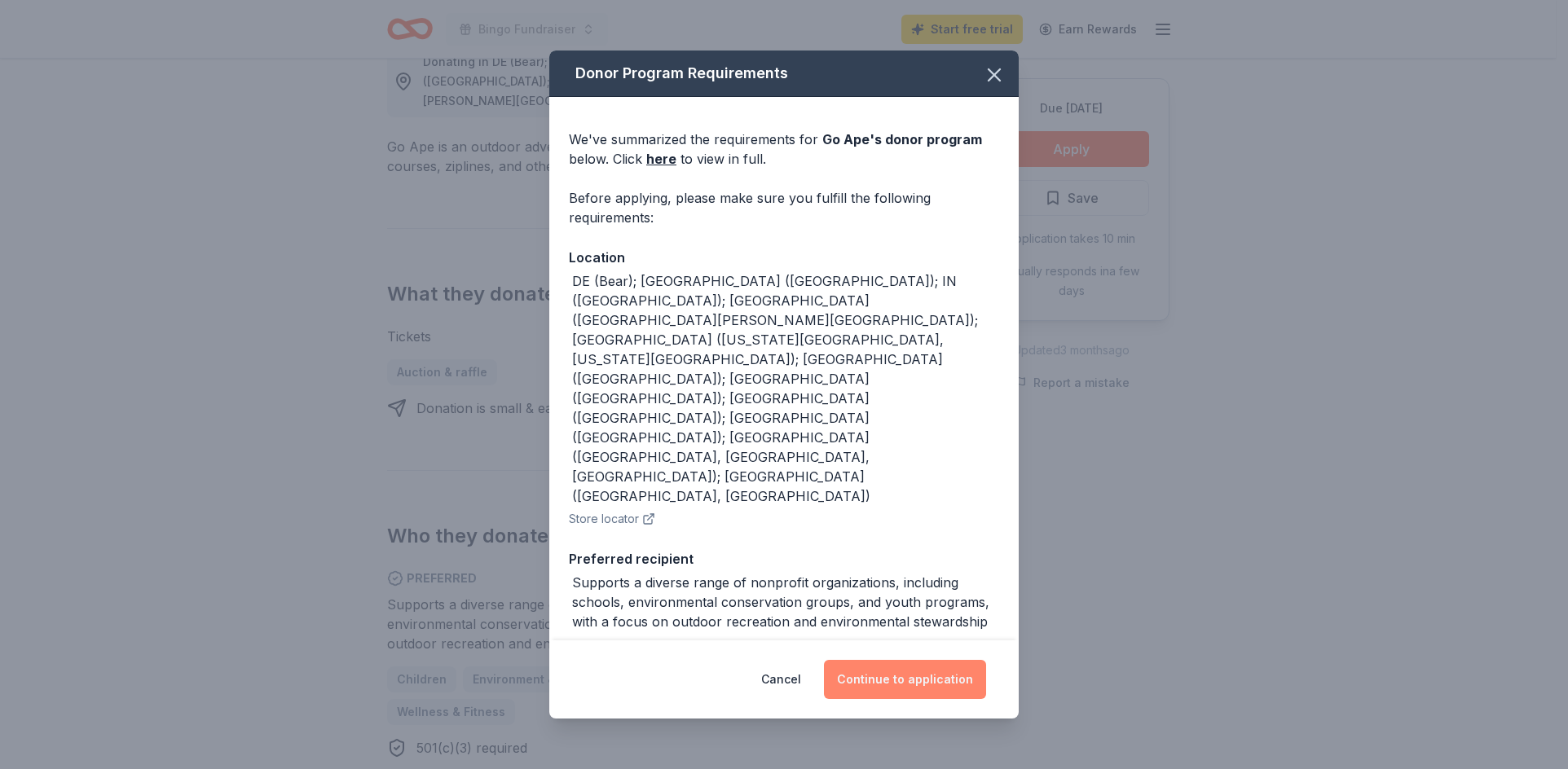
click at [865, 668] on button "Continue to application" at bounding box center [905, 679] width 162 height 39
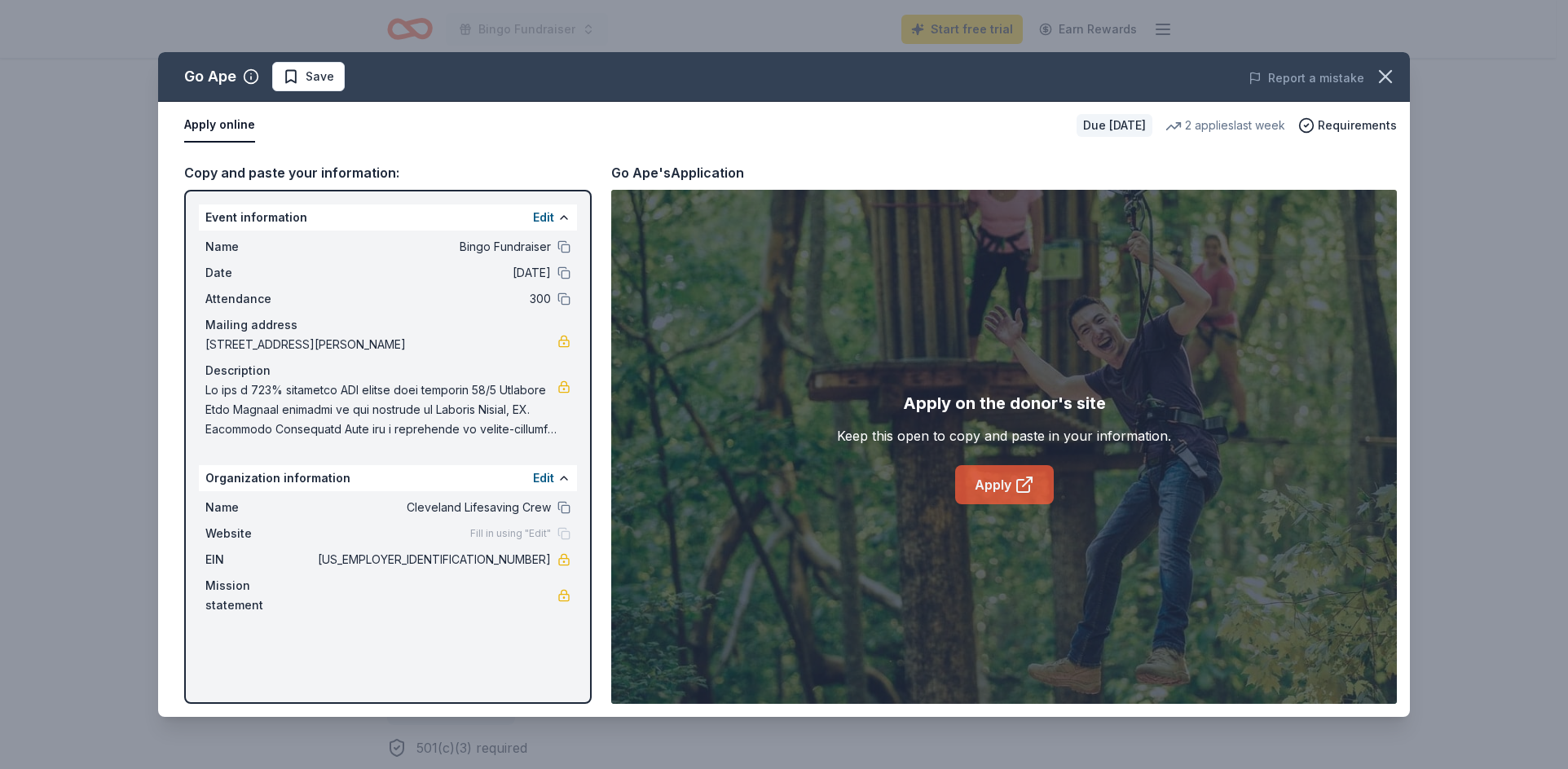
click at [1004, 480] on link "Apply" at bounding box center [1005, 484] width 98 height 39
click at [1377, 69] on icon "button" at bounding box center [1385, 77] width 23 height 23
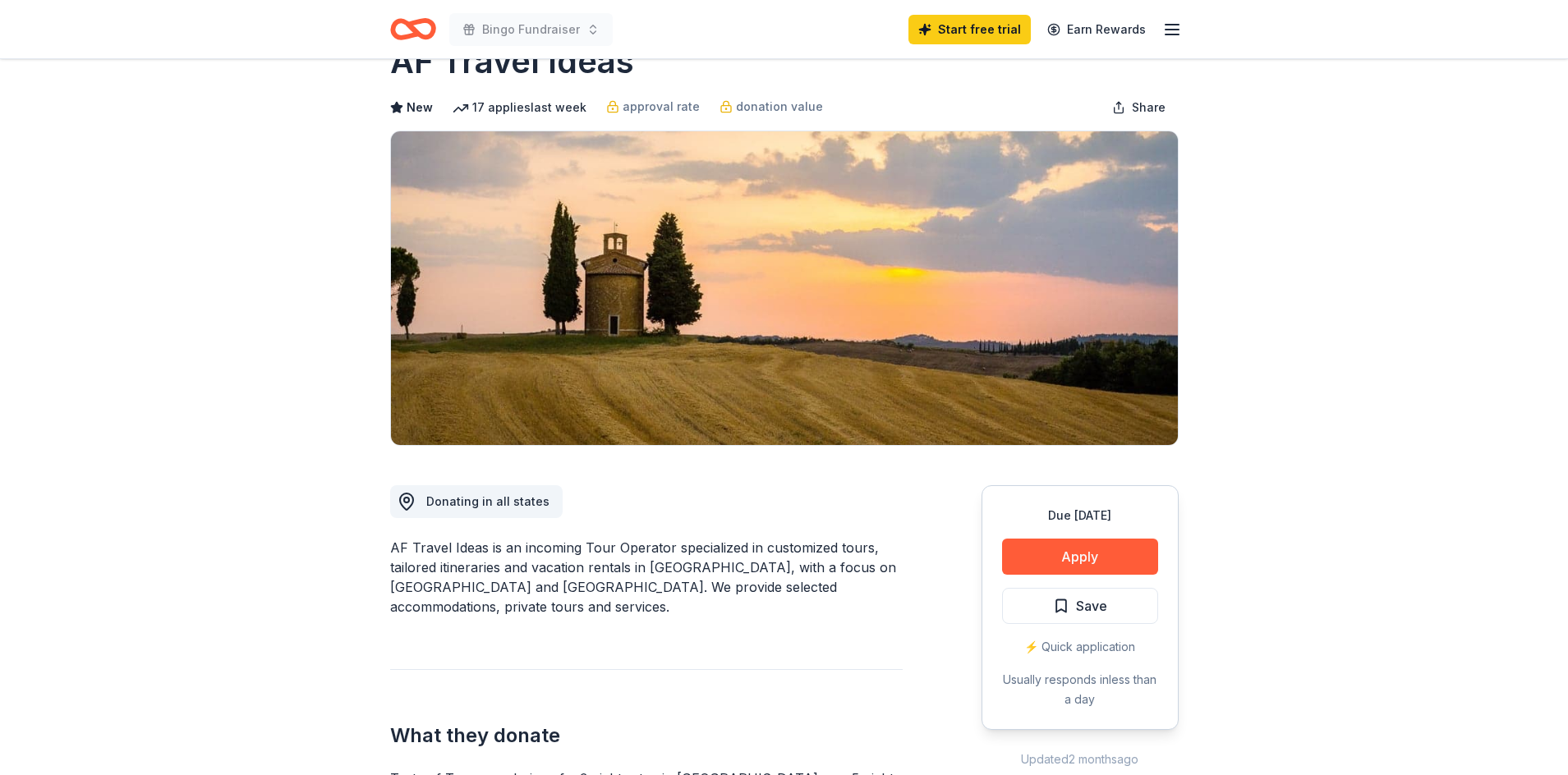
scroll to position [82, 0]
